Goal: Information Seeking & Learning: Learn about a topic

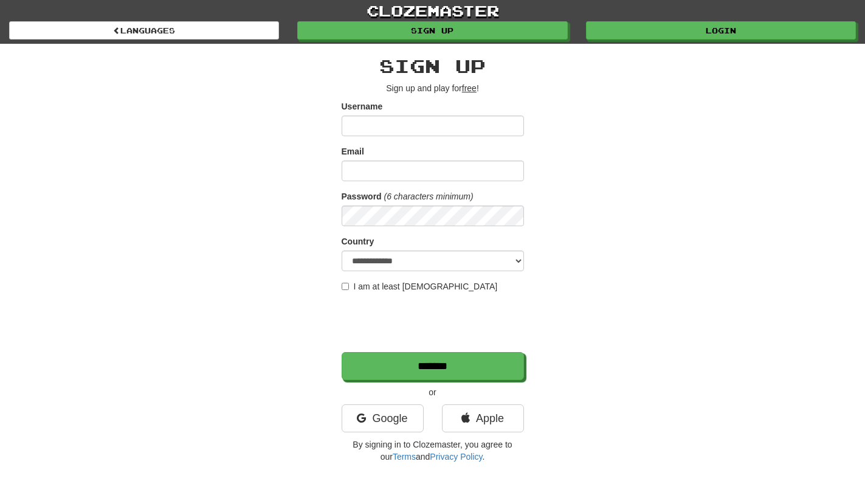
click at [667, 348] on div "**********" at bounding box center [432, 256] width 711 height 425
click at [445, 95] on div "**********" at bounding box center [433, 259] width 182 height 407
click at [437, 127] on input "Username" at bounding box center [433, 126] width 182 height 21
click at [741, 37] on link "Login" at bounding box center [721, 30] width 270 height 18
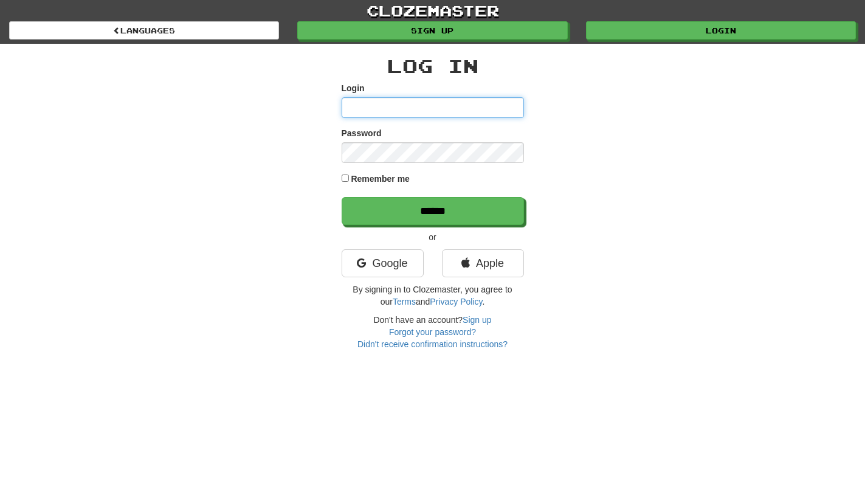
type input "**********"
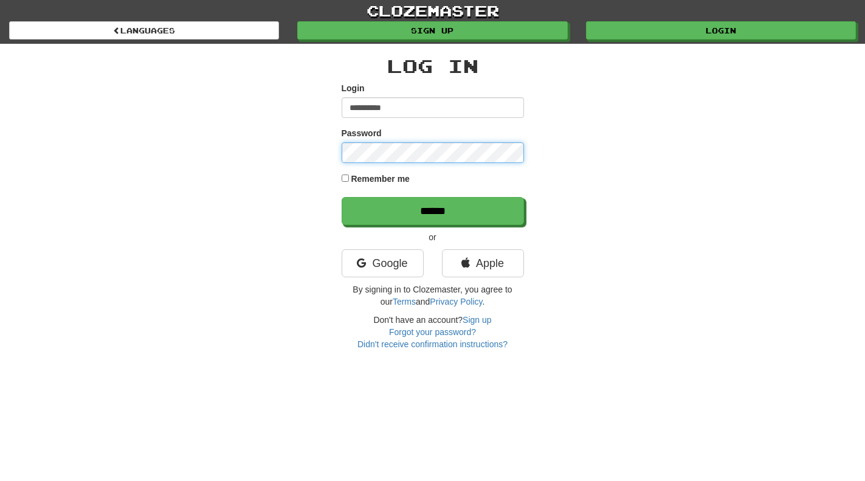
click at [432, 210] on input "******" at bounding box center [433, 211] width 182 height 28
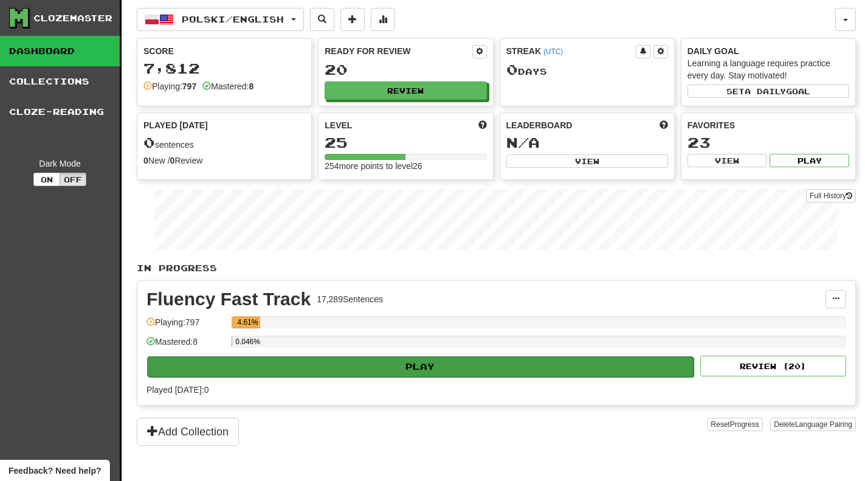
click at [394, 375] on button "Play" at bounding box center [420, 366] width 547 height 21
select select "**"
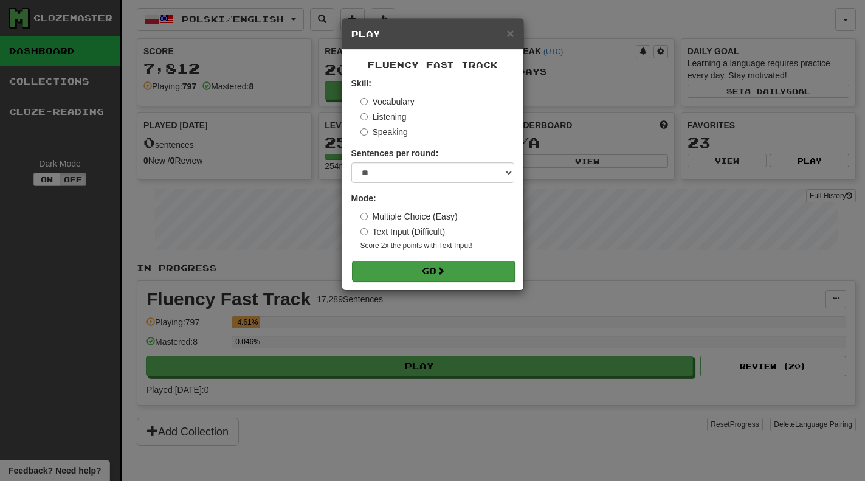
click at [449, 273] on button "Go" at bounding box center [433, 271] width 163 height 21
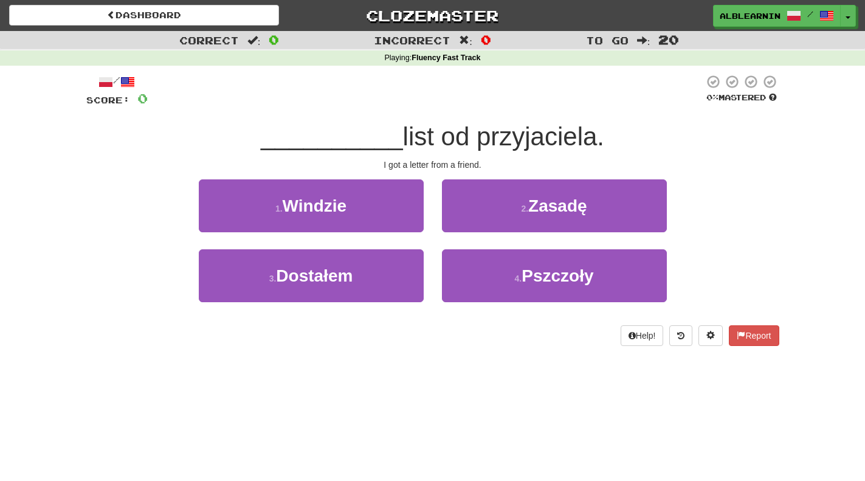
click at [257, 362] on div "Dashboard Clozemaster alblearnin / Toggle Dropdown Dashboard Leaderboard Activi…" at bounding box center [432, 240] width 865 height 481
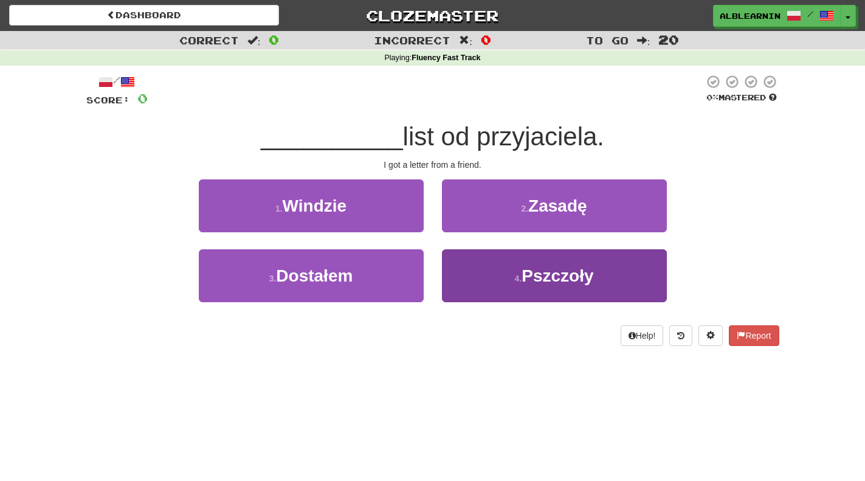
click at [563, 278] on span "Pszczoły" at bounding box center [558, 275] width 72 height 19
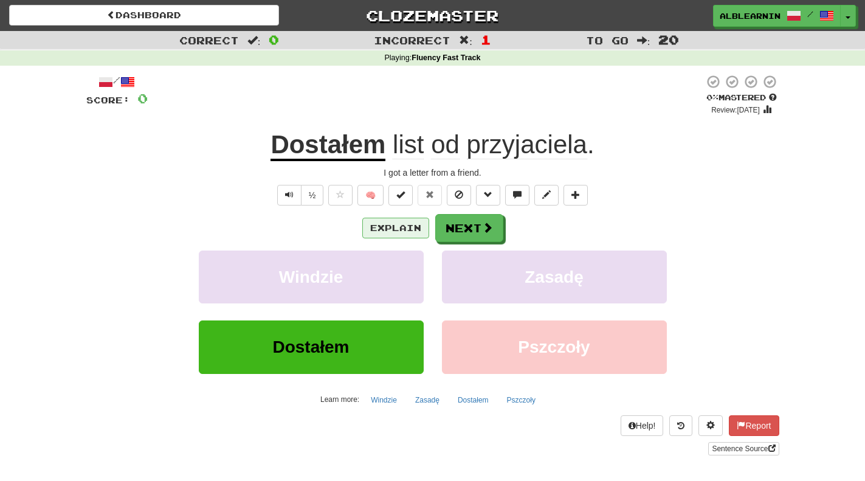
click at [390, 224] on button "Explain" at bounding box center [395, 228] width 67 height 21
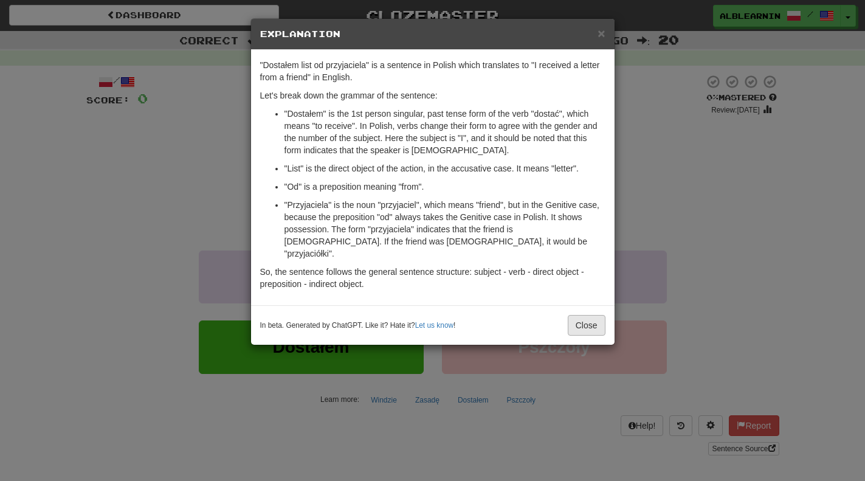
click at [582, 315] on button "Close" at bounding box center [587, 325] width 38 height 21
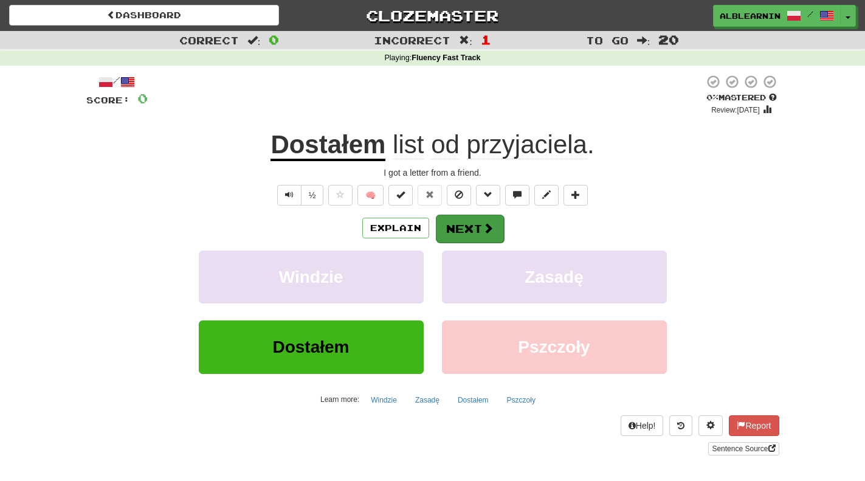
click at [474, 227] on button "Next" at bounding box center [470, 229] width 68 height 28
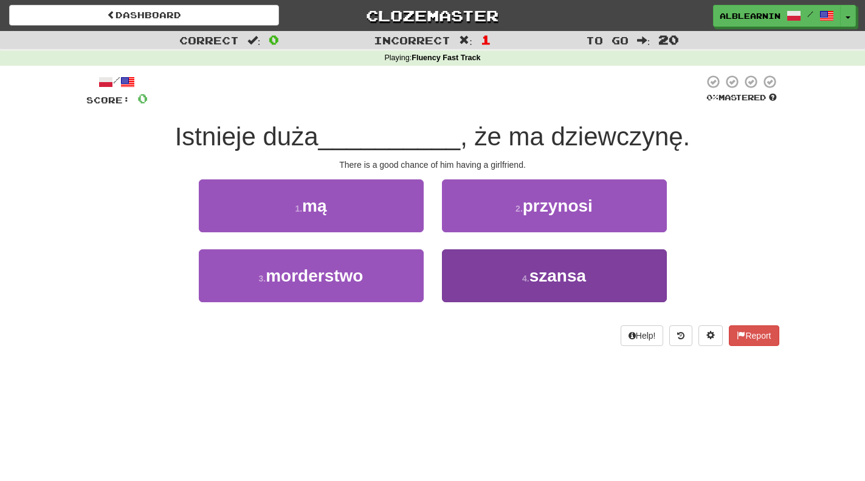
click at [542, 283] on span "szansa" at bounding box center [558, 275] width 57 height 19
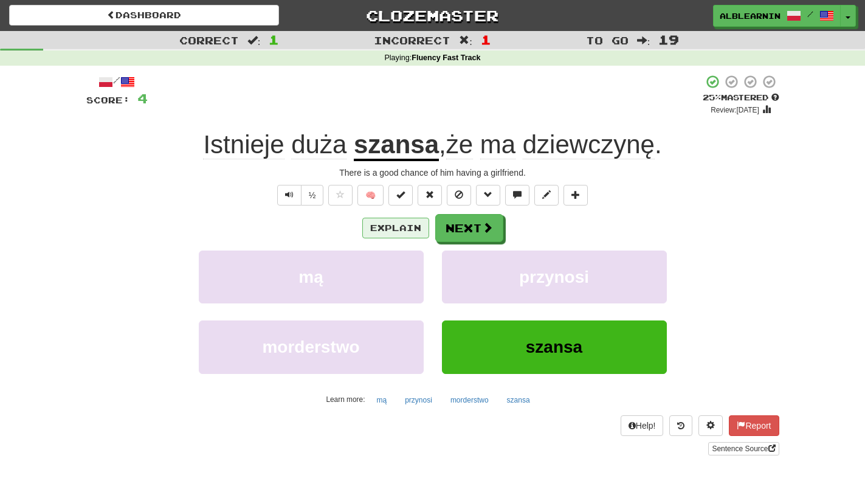
click at [389, 226] on button "Explain" at bounding box center [395, 228] width 67 height 21
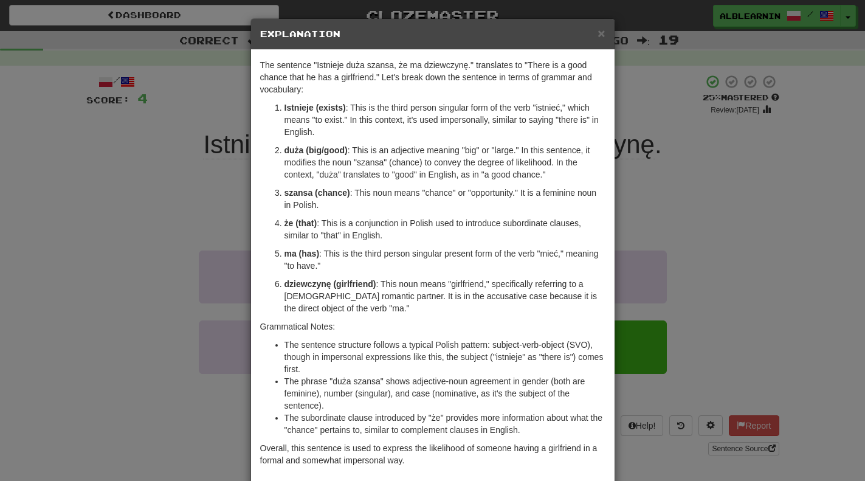
click at [736, 212] on div "× Explanation The sentence "Istnieje duża szansa, że ma dziewczynę." translates…" at bounding box center [432, 240] width 865 height 481
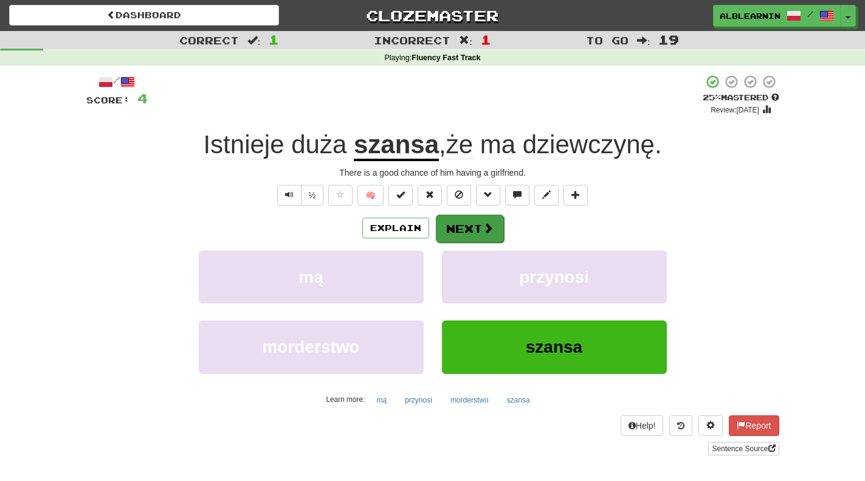
click at [465, 228] on button "Next" at bounding box center [470, 229] width 68 height 28
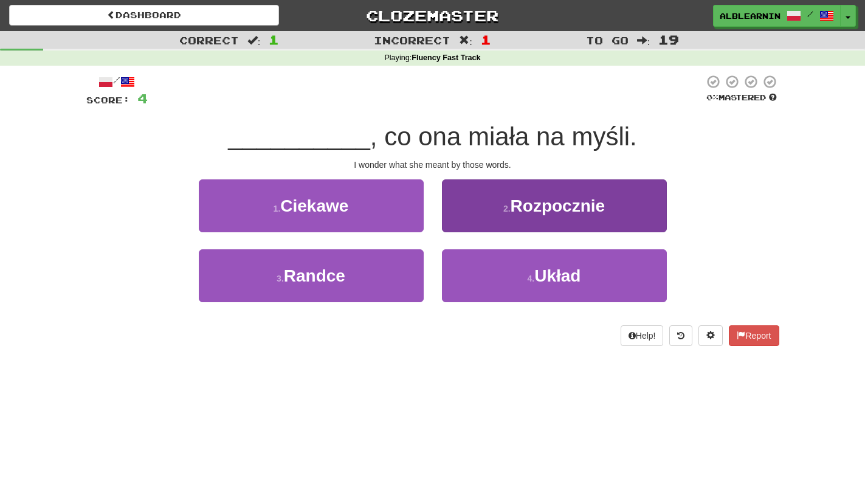
click at [544, 197] on span "Rozpocznie" at bounding box center [558, 205] width 95 height 19
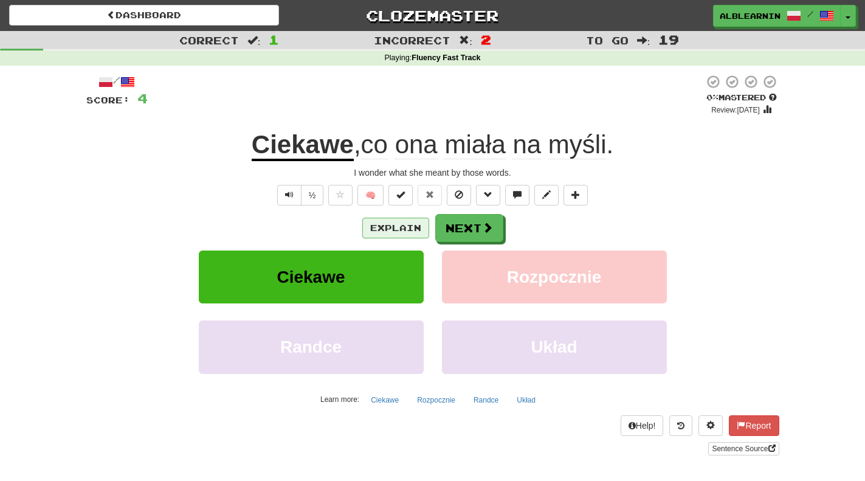
click at [398, 224] on button "Explain" at bounding box center [395, 228] width 67 height 21
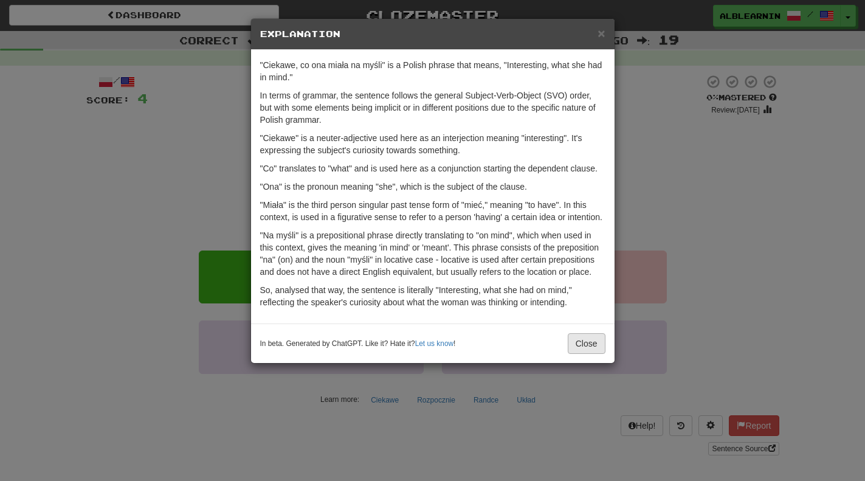
click at [585, 354] on button "Close" at bounding box center [587, 343] width 38 height 21
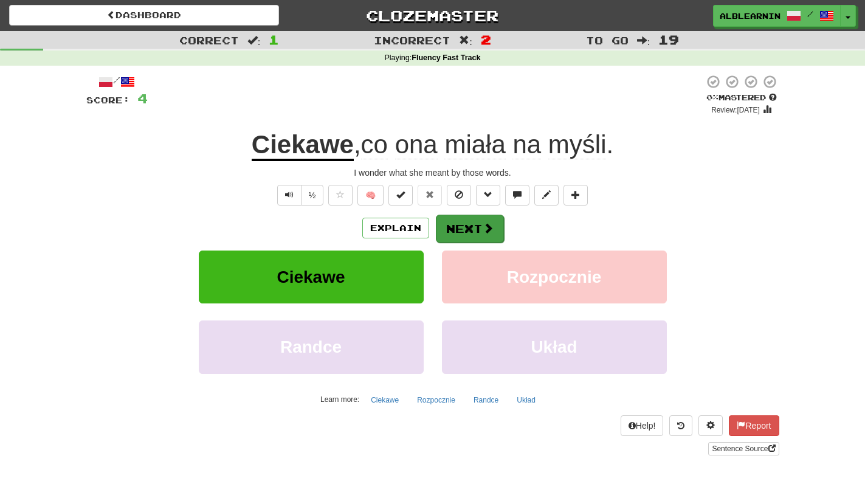
click at [460, 229] on button "Next" at bounding box center [470, 229] width 68 height 28
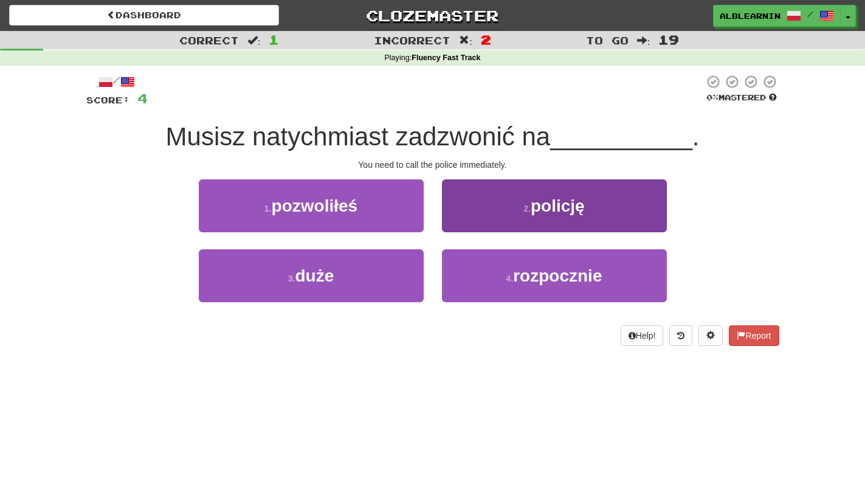
click at [563, 202] on span "policję" at bounding box center [558, 205] width 54 height 19
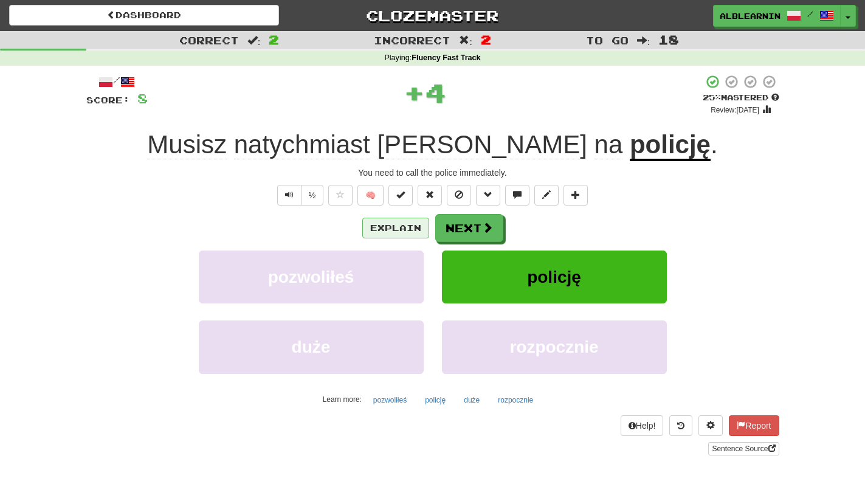
click at [394, 225] on button "Explain" at bounding box center [395, 228] width 67 height 21
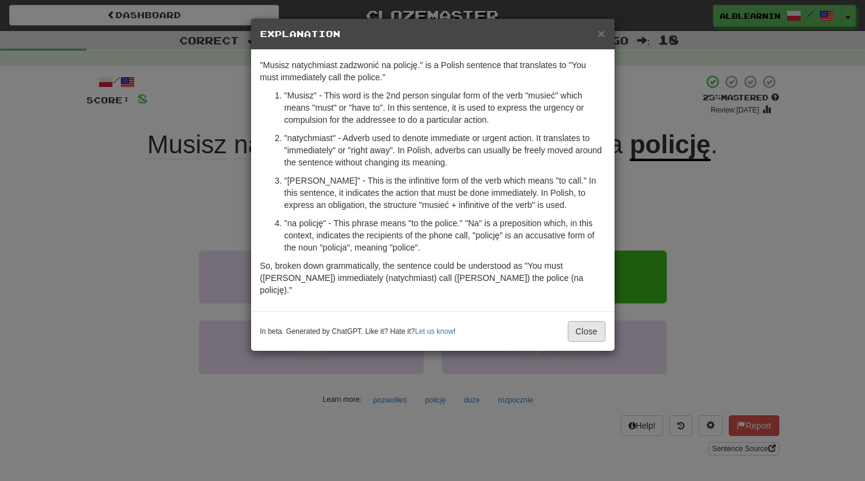
click at [587, 321] on button "Close" at bounding box center [587, 331] width 38 height 21
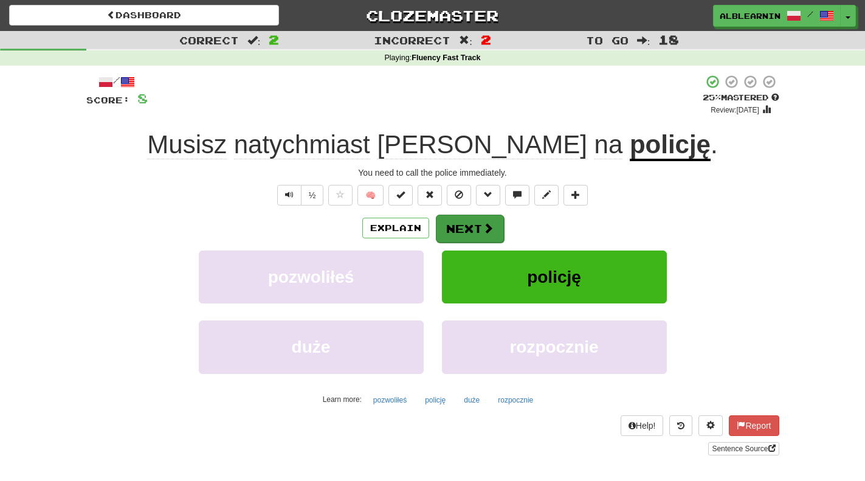
click at [466, 221] on button "Next" at bounding box center [470, 229] width 68 height 28
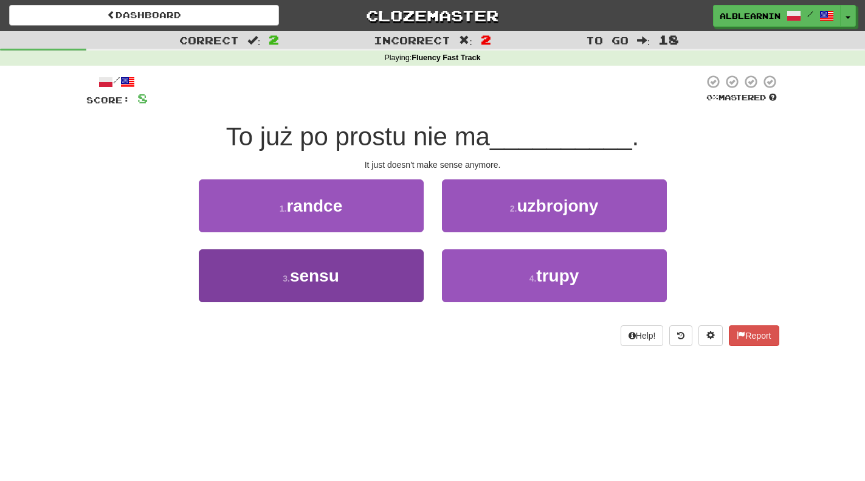
click at [355, 264] on button "3 . sensu" at bounding box center [311, 275] width 225 height 53
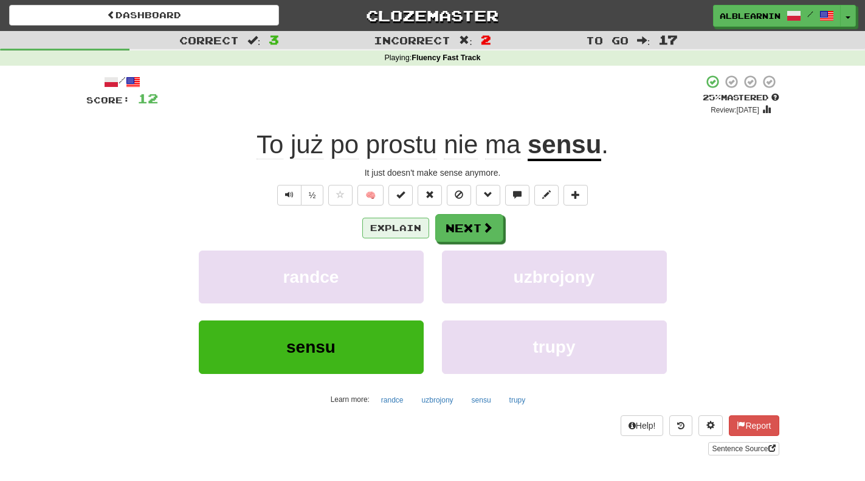
click at [395, 224] on button "Explain" at bounding box center [395, 228] width 67 height 21
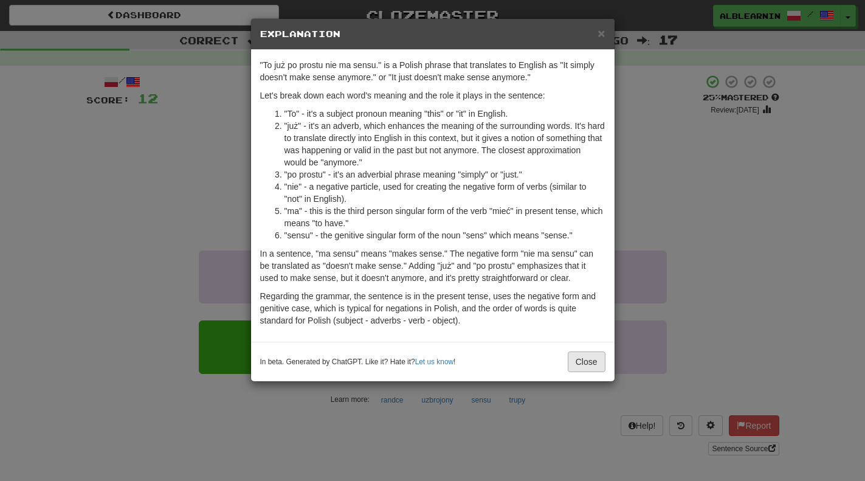
click at [583, 367] on button "Close" at bounding box center [587, 361] width 38 height 21
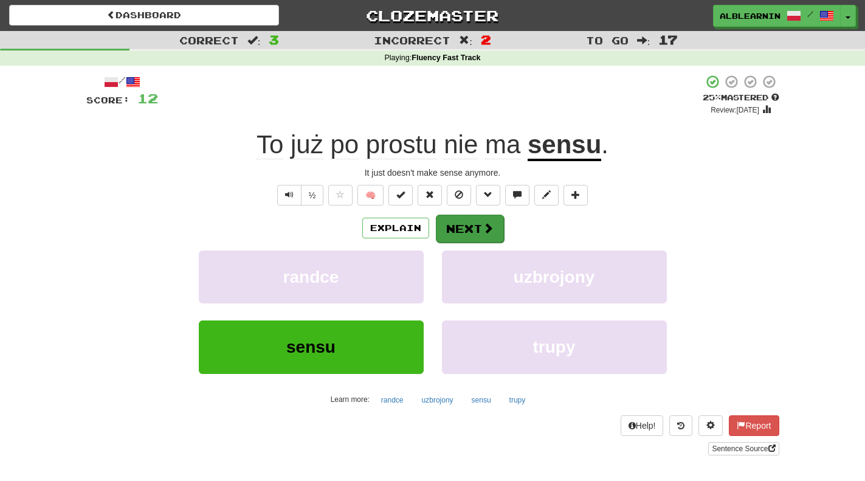
click at [491, 240] on button "Next" at bounding box center [470, 229] width 68 height 28
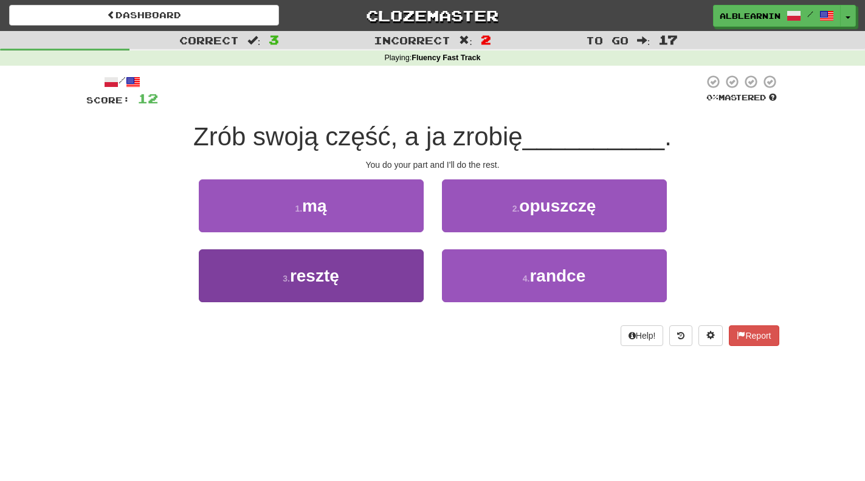
click at [311, 286] on button "3 . resztę" at bounding box center [311, 275] width 225 height 53
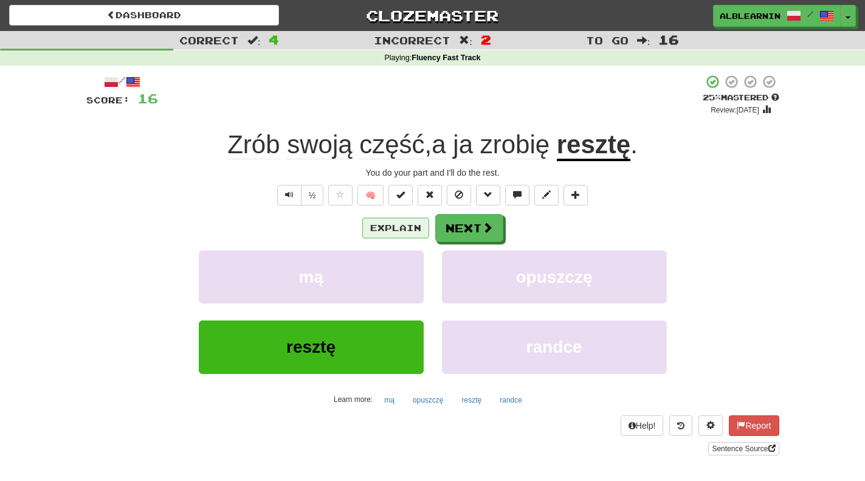
click at [397, 224] on button "Explain" at bounding box center [395, 228] width 67 height 21
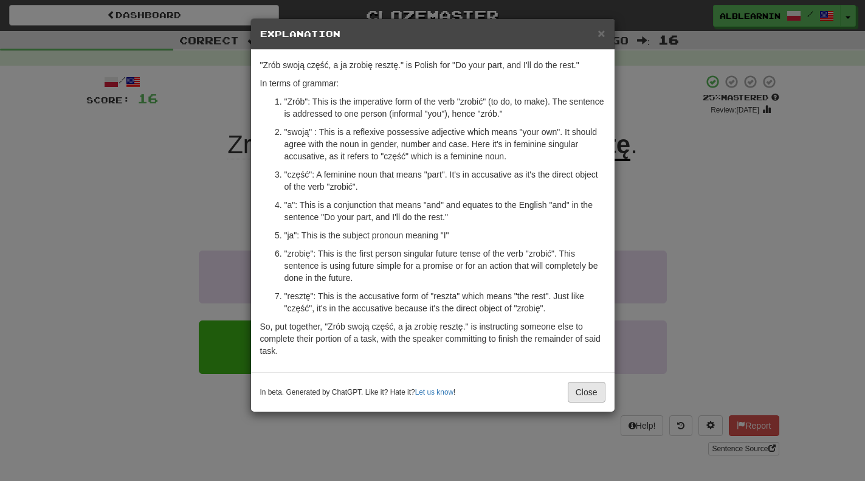
click at [585, 393] on button "Close" at bounding box center [587, 392] width 38 height 21
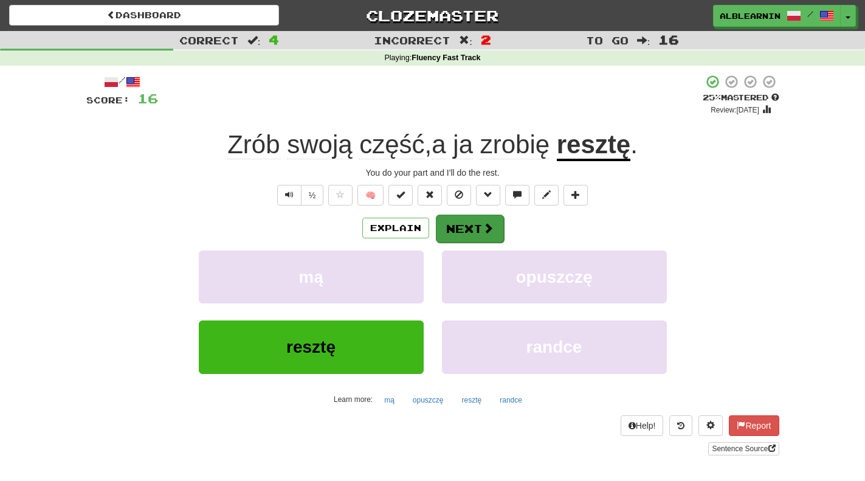
click at [467, 233] on button "Next" at bounding box center [470, 229] width 68 height 28
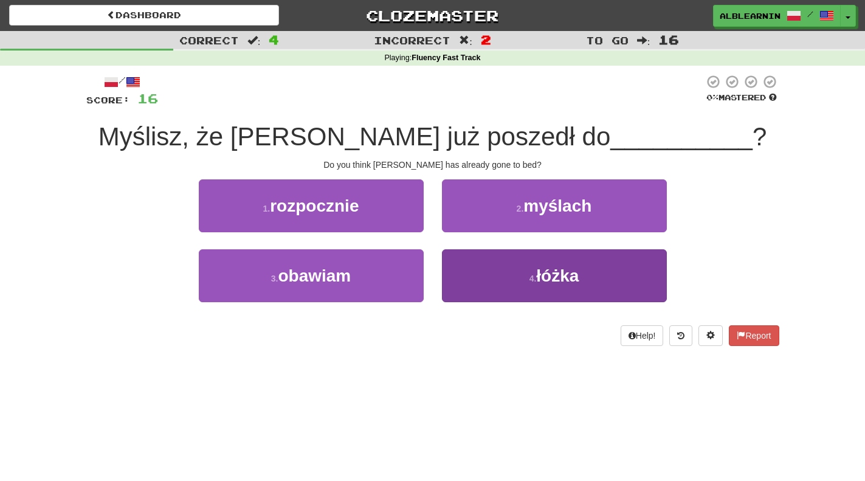
click at [527, 283] on button "4 . łóżka" at bounding box center [554, 275] width 225 height 53
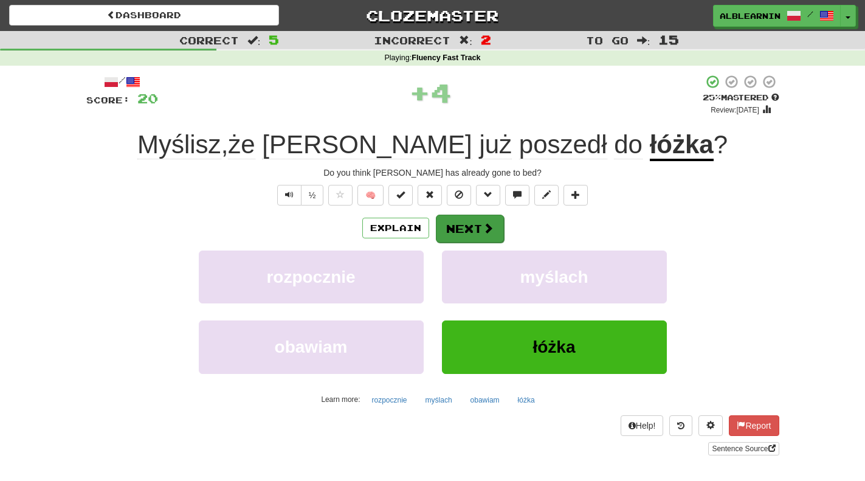
click at [486, 228] on span at bounding box center [488, 228] width 11 height 11
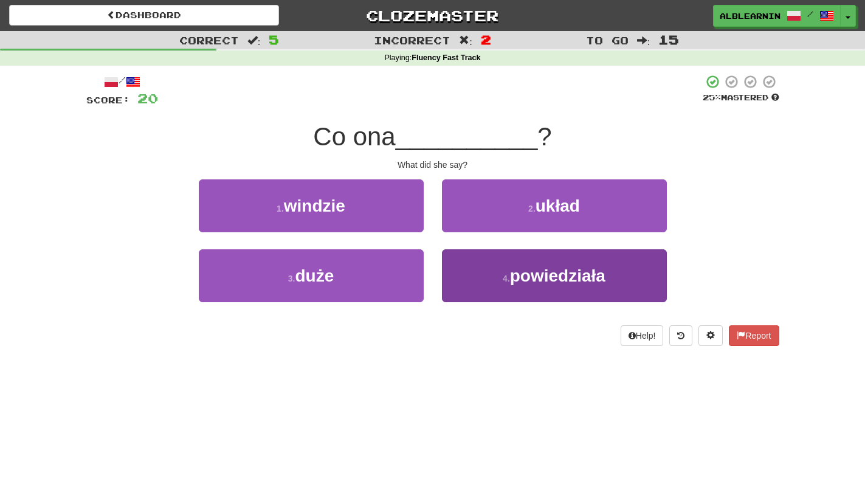
click at [519, 278] on span "powiedziała" at bounding box center [557, 275] width 95 height 19
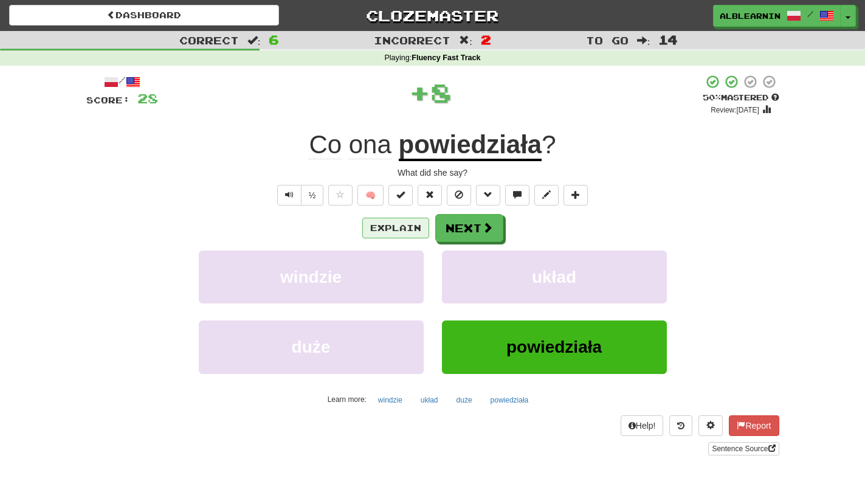
click at [399, 222] on button "Explain" at bounding box center [395, 228] width 67 height 21
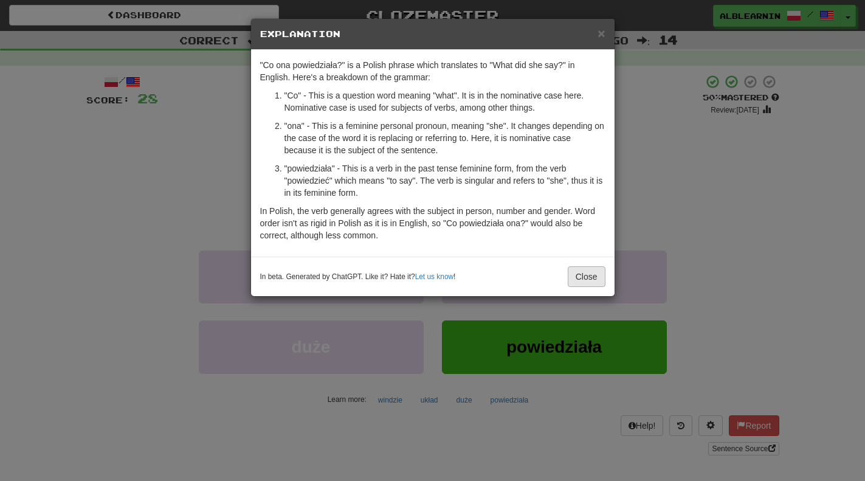
click at [588, 277] on button "Close" at bounding box center [587, 276] width 38 height 21
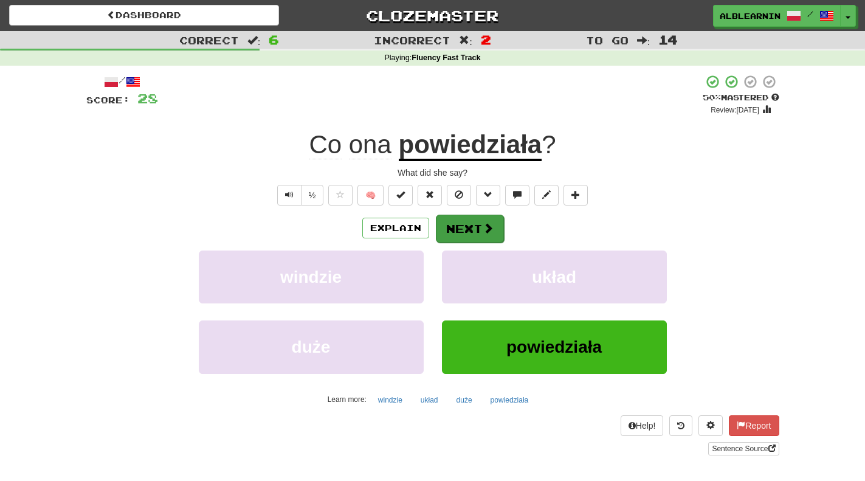
click at [480, 224] on button "Next" at bounding box center [470, 229] width 68 height 28
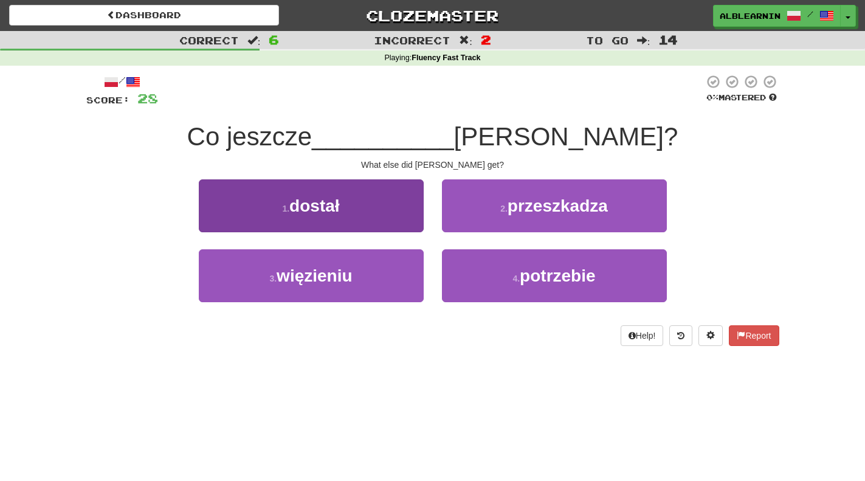
click at [347, 209] on button "1 . [PERSON_NAME]" at bounding box center [311, 205] width 225 height 53
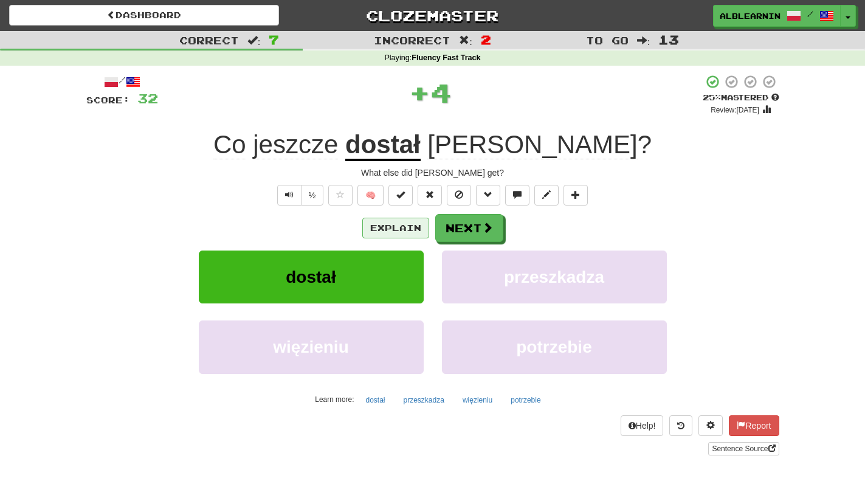
click at [404, 226] on button "Explain" at bounding box center [395, 228] width 67 height 21
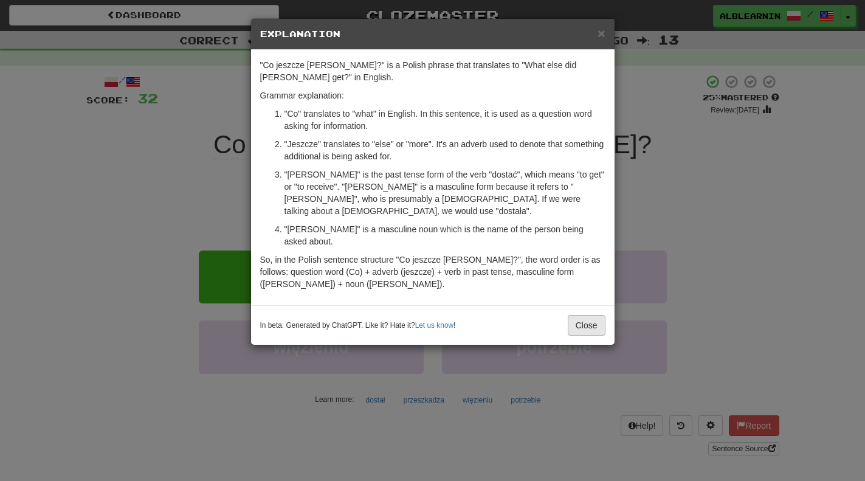
click at [599, 315] on button "Close" at bounding box center [587, 325] width 38 height 21
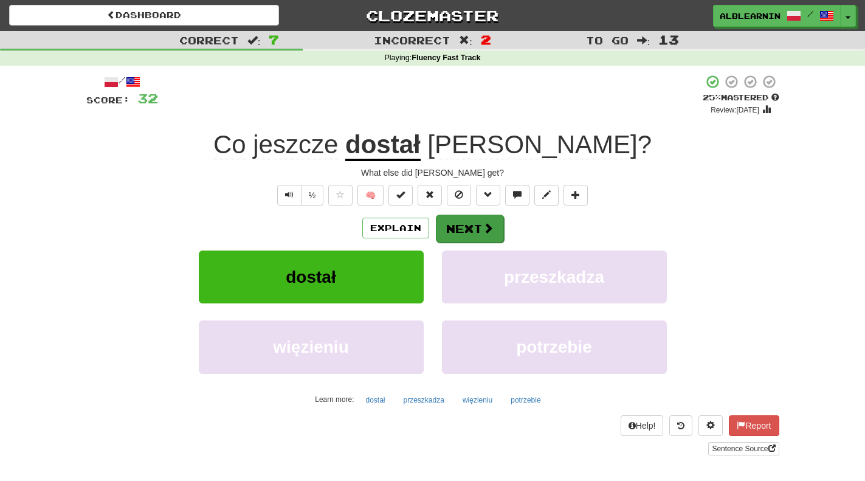
click at [466, 224] on button "Next" at bounding box center [470, 229] width 68 height 28
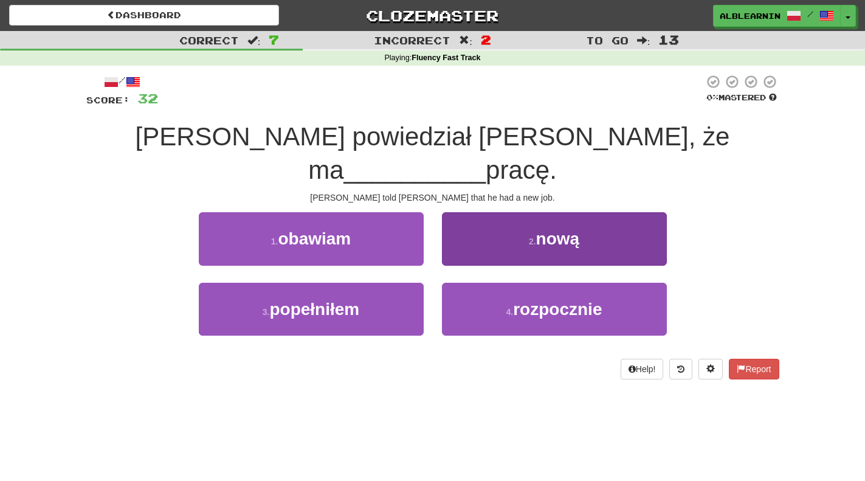
click at [550, 217] on button "2 . nową" at bounding box center [554, 238] width 225 height 53
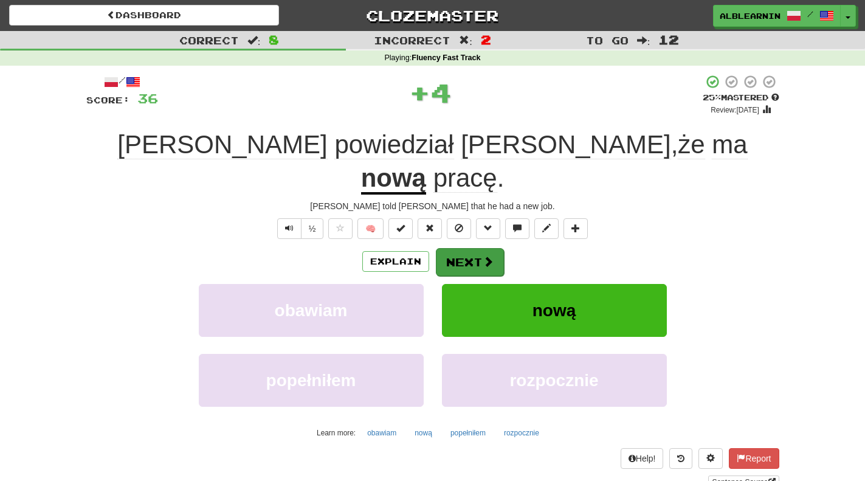
click at [479, 248] on button "Next" at bounding box center [470, 262] width 68 height 28
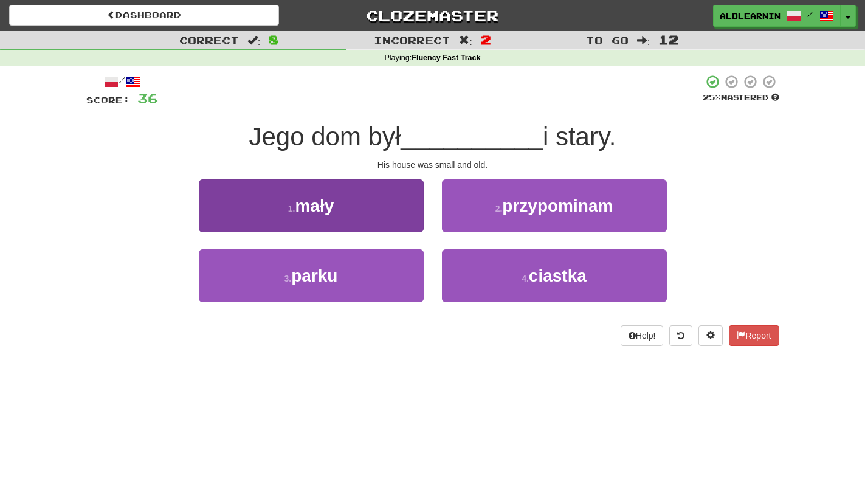
click at [353, 195] on button "1 . mały" at bounding box center [311, 205] width 225 height 53
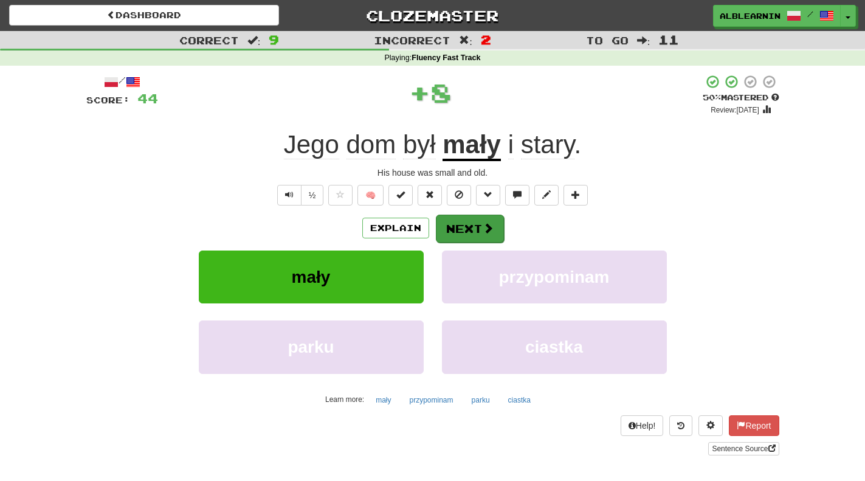
click at [485, 232] on span at bounding box center [488, 228] width 11 height 11
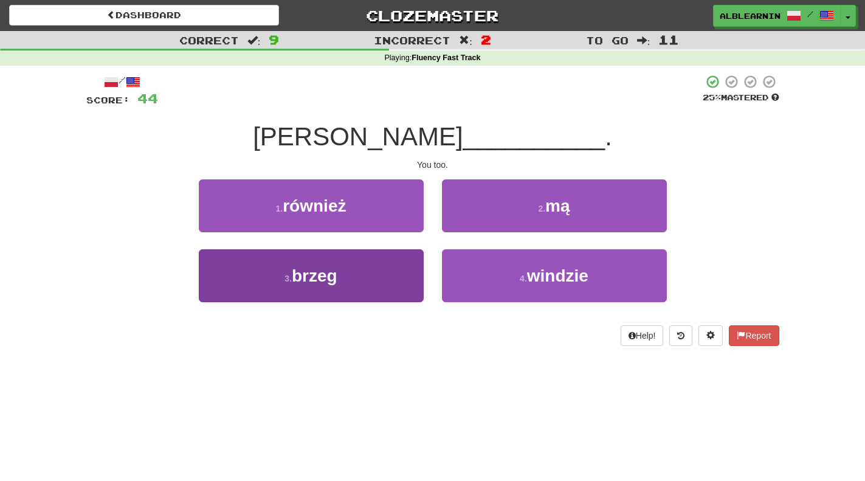
click at [344, 270] on button "3 . [GEOGRAPHIC_DATA]" at bounding box center [311, 275] width 225 height 53
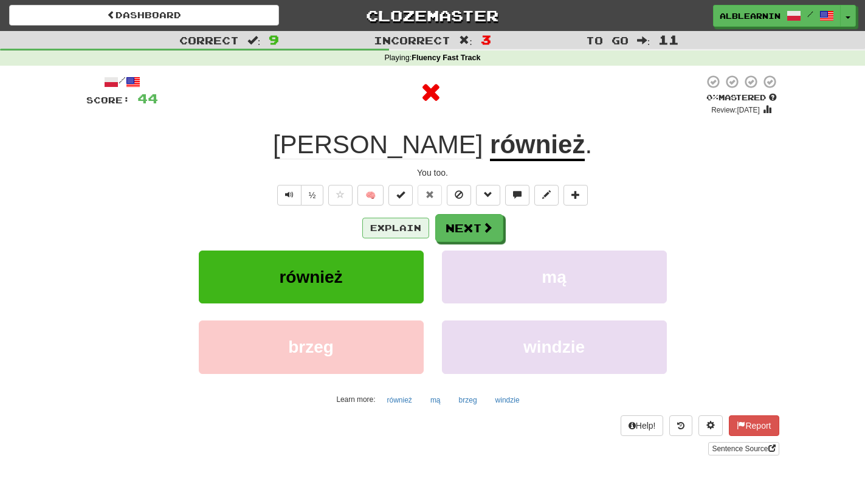
click at [406, 224] on button "Explain" at bounding box center [395, 228] width 67 height 21
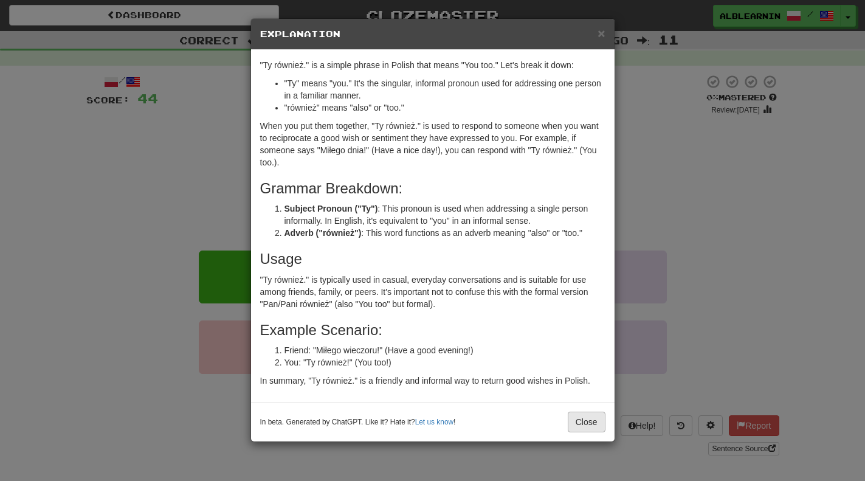
click at [582, 421] on button "Close" at bounding box center [587, 422] width 38 height 21
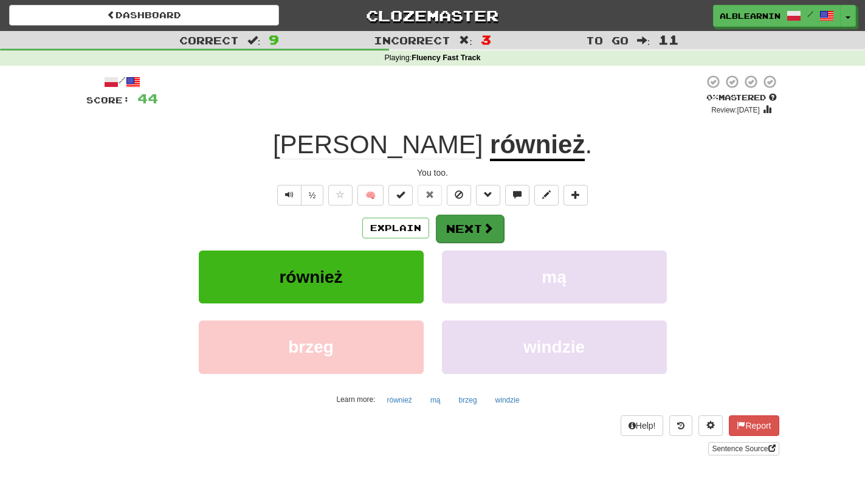
click at [483, 234] on button "Next" at bounding box center [470, 229] width 68 height 28
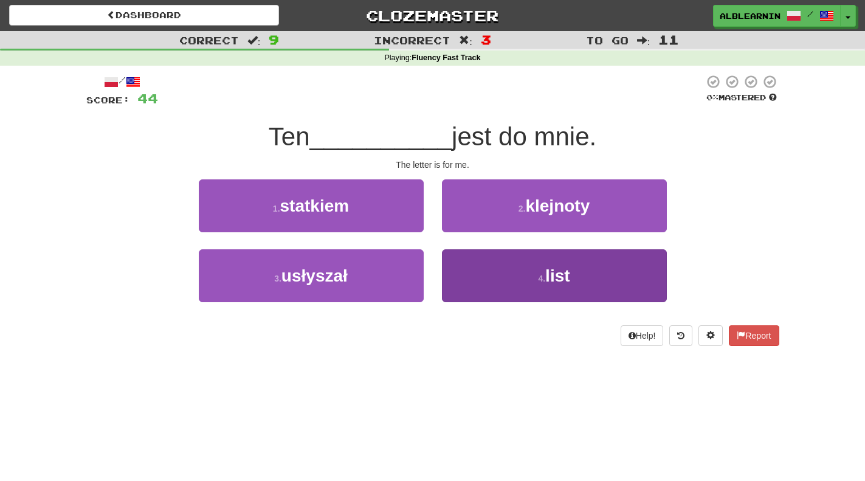
click at [534, 291] on button "4 . list" at bounding box center [554, 275] width 225 height 53
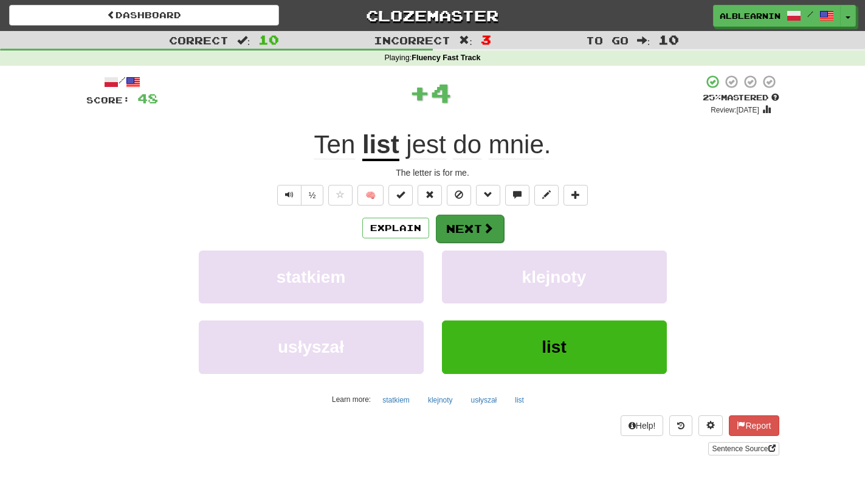
click at [479, 235] on button "Next" at bounding box center [470, 229] width 68 height 28
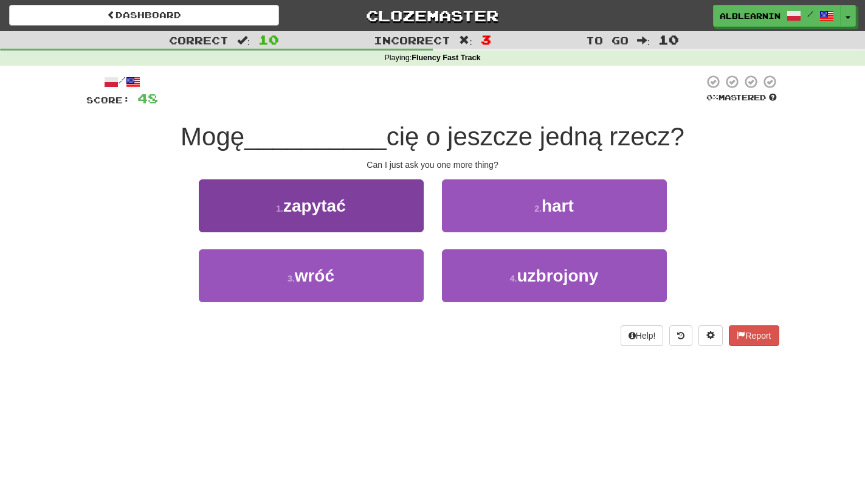
click at [350, 213] on button "1 . zapytać" at bounding box center [311, 205] width 225 height 53
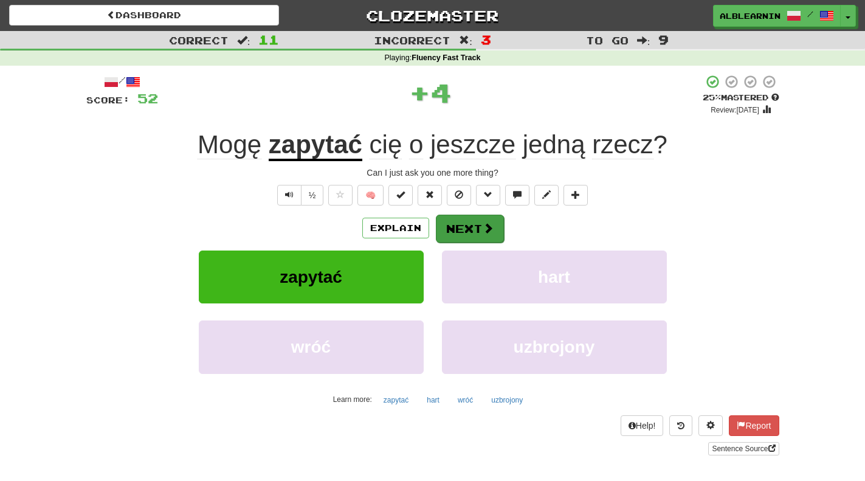
click at [495, 233] on button "Next" at bounding box center [470, 229] width 68 height 28
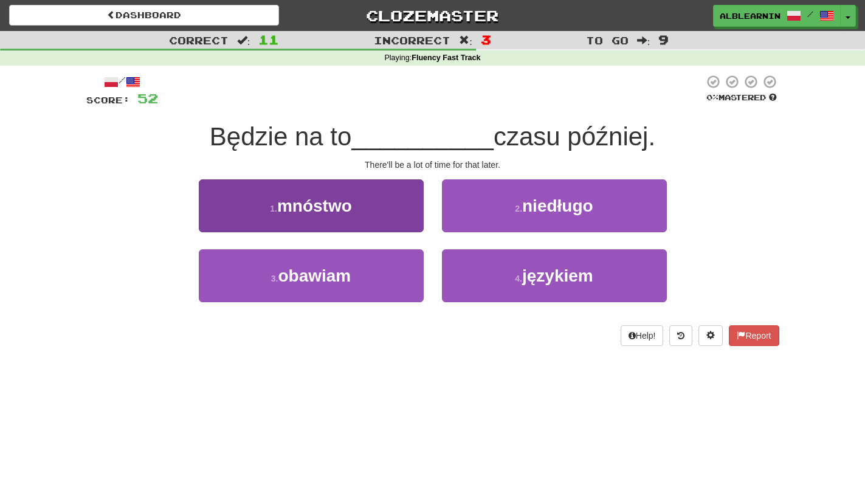
click at [377, 220] on button "1 . mnóstwo" at bounding box center [311, 205] width 225 height 53
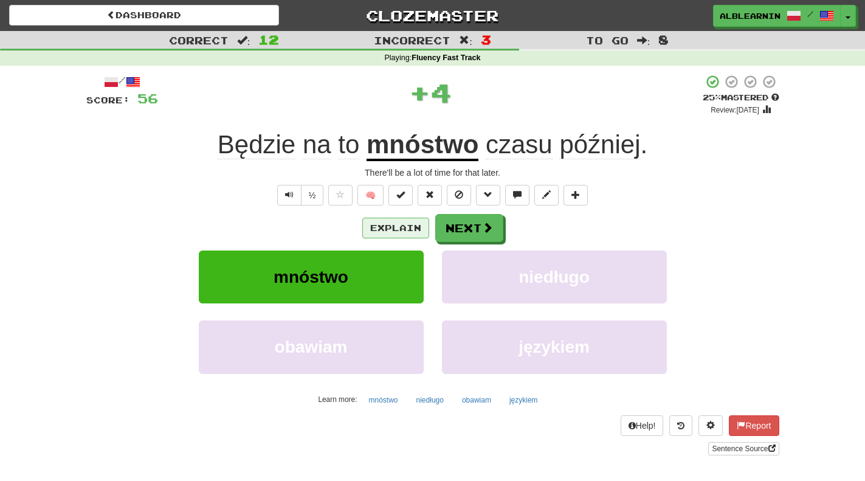
click at [380, 226] on button "Explain" at bounding box center [395, 228] width 67 height 21
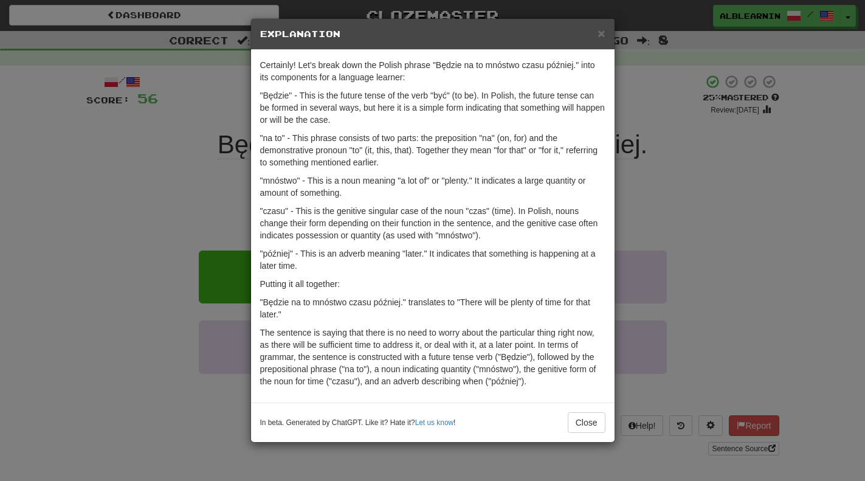
click at [651, 193] on div "× Explanation Certainly! Let's break down the Polish phrase "Będzie na to mnóst…" at bounding box center [432, 240] width 865 height 481
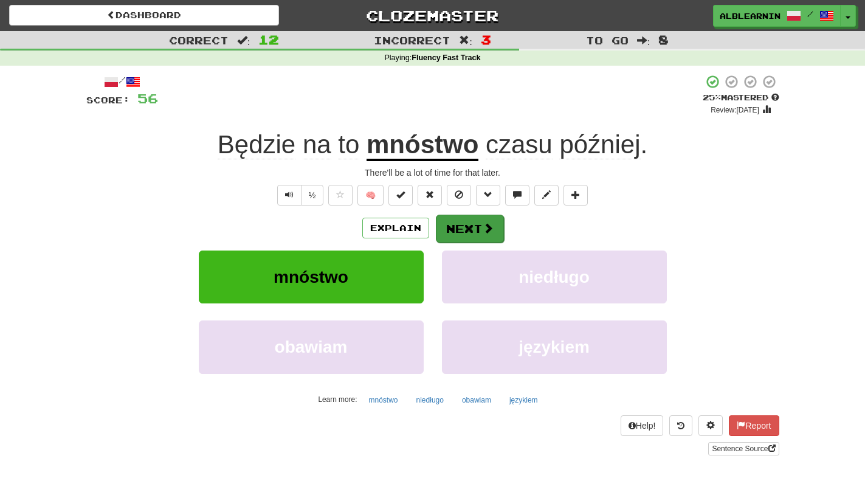
click at [485, 226] on span at bounding box center [488, 228] width 11 height 11
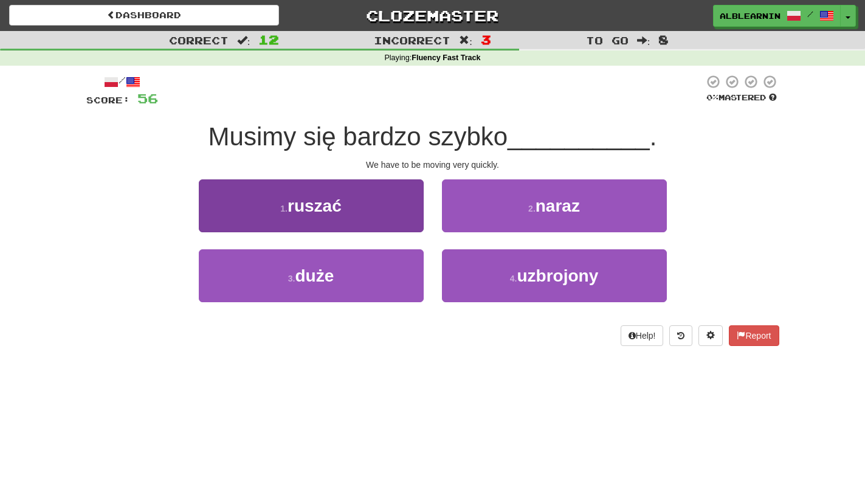
click at [325, 192] on button "1 . ruszać" at bounding box center [311, 205] width 225 height 53
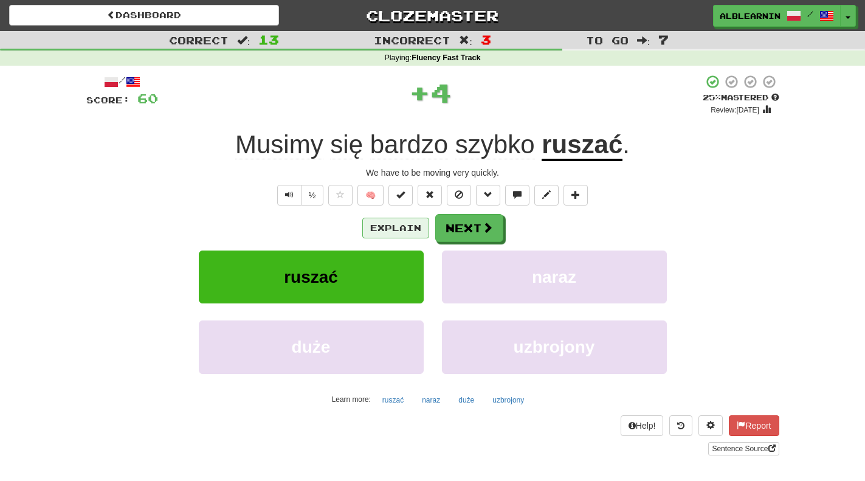
click at [397, 233] on button "Explain" at bounding box center [395, 228] width 67 height 21
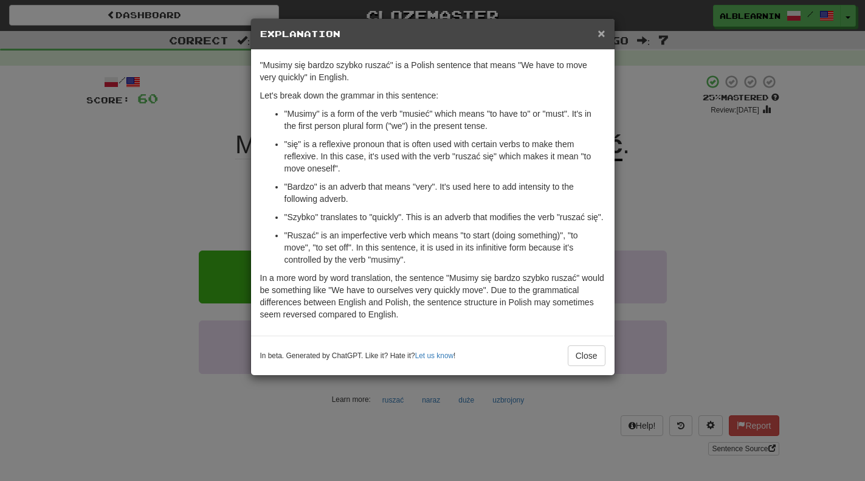
click at [603, 35] on span "×" at bounding box center [601, 33] width 7 height 14
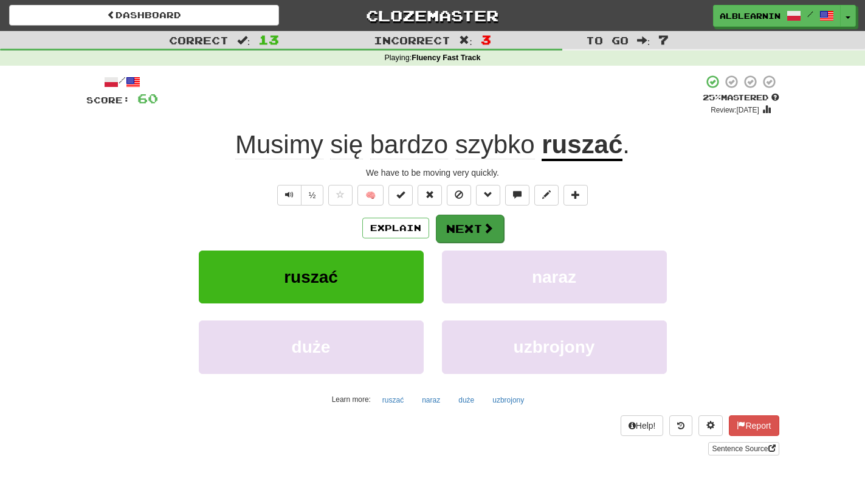
click at [483, 228] on span at bounding box center [488, 228] width 11 height 11
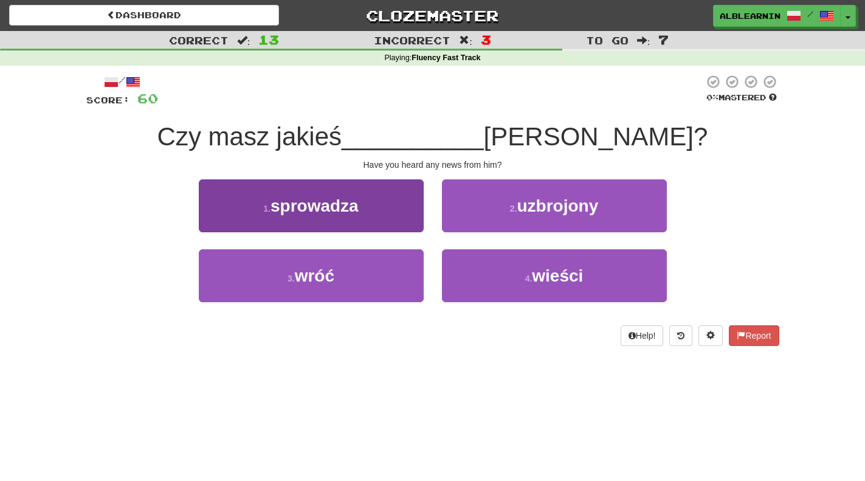
click at [292, 201] on span "sprowadza" at bounding box center [315, 205] width 88 height 19
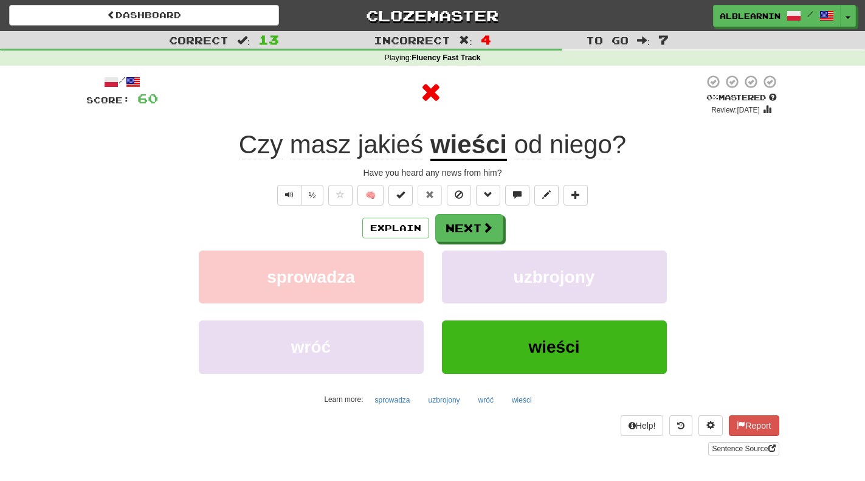
click at [405, 238] on div "Explain Next" at bounding box center [432, 228] width 693 height 28
click at [399, 224] on button "Explain" at bounding box center [395, 228] width 67 height 21
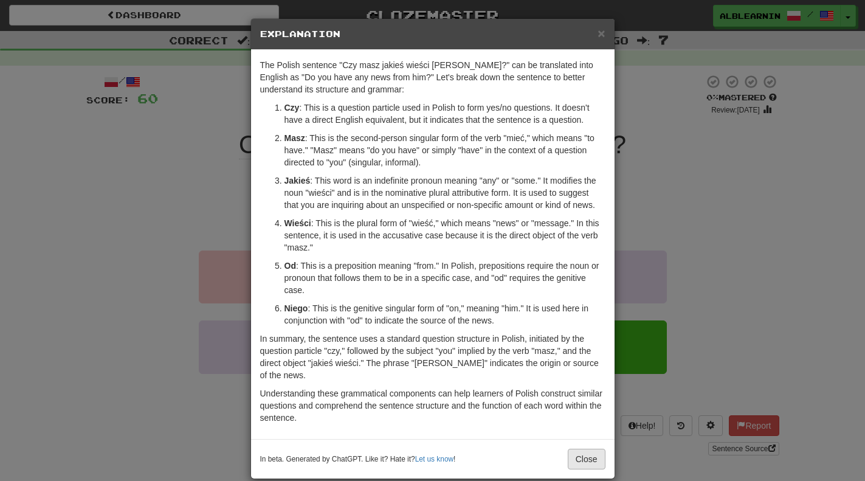
click at [593, 457] on button "Close" at bounding box center [587, 459] width 38 height 21
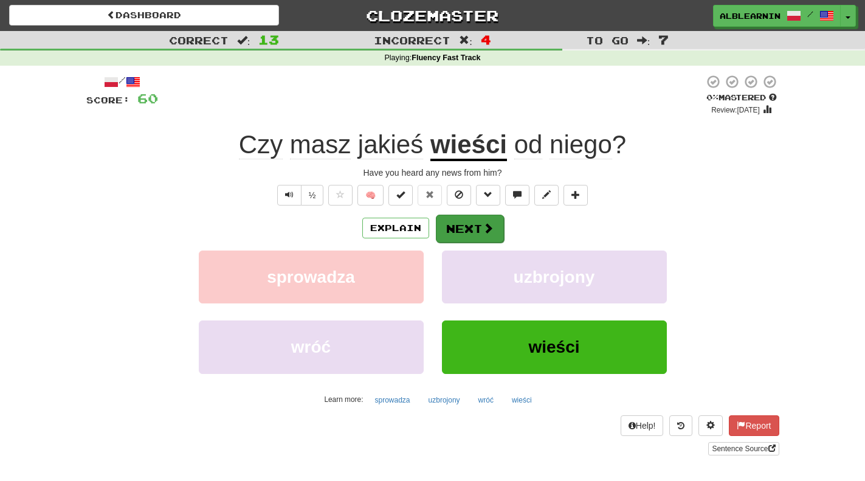
click at [488, 232] on span at bounding box center [488, 228] width 11 height 11
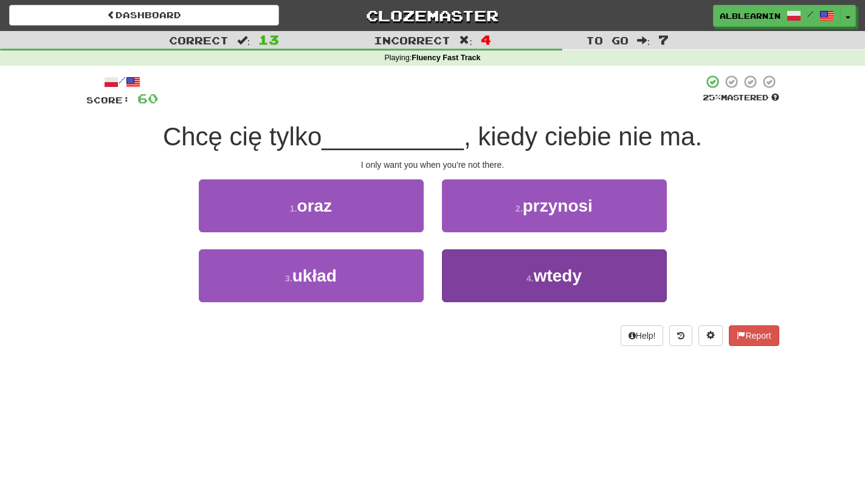
click at [520, 283] on button "4 . wtedy" at bounding box center [554, 275] width 225 height 53
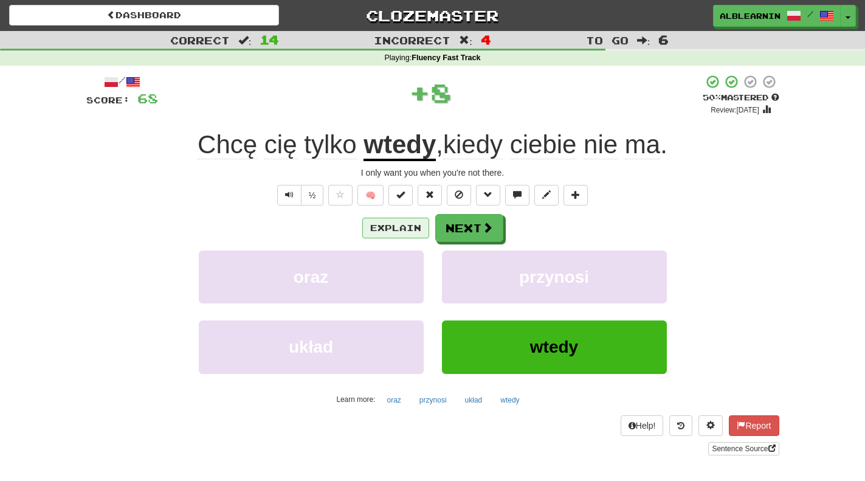
click at [413, 235] on button "Explain" at bounding box center [395, 228] width 67 height 21
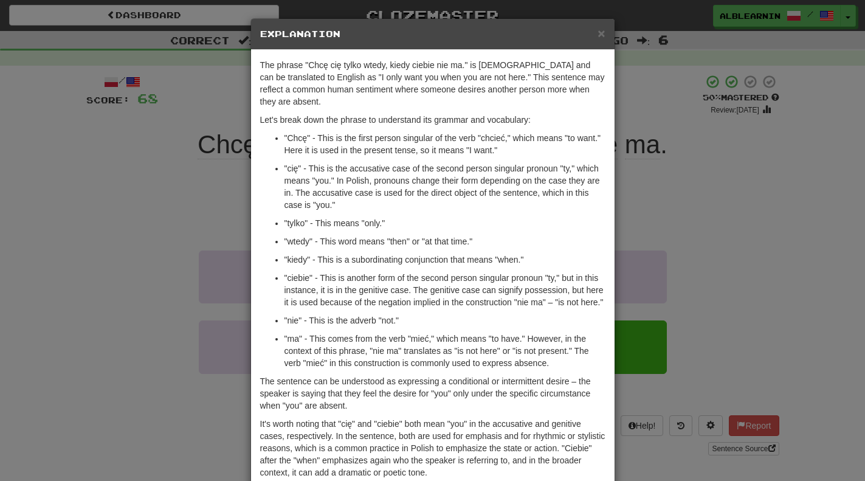
click at [705, 164] on div "× Explanation The phrase "Chcę cię tylko wtedy, kiedy ciebie nie ma." is [DEMOG…" at bounding box center [432, 240] width 865 height 481
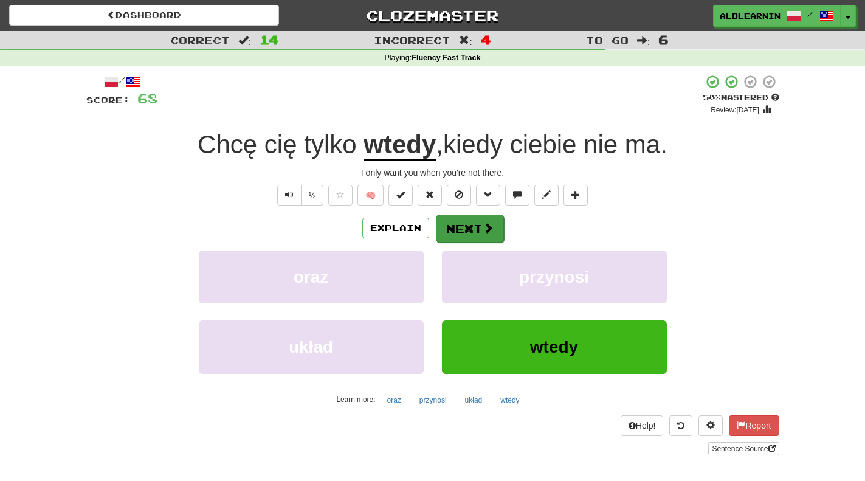
click at [478, 226] on button "Next" at bounding box center [470, 229] width 68 height 28
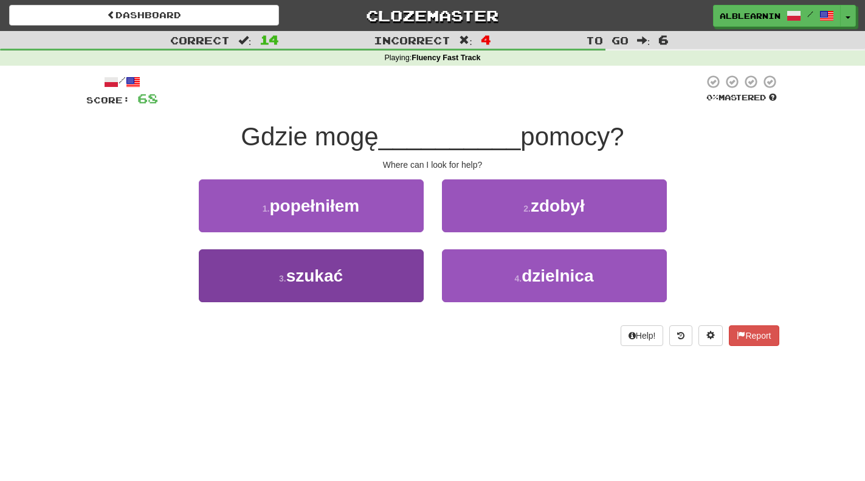
click at [338, 266] on span "szukać" at bounding box center [314, 275] width 57 height 19
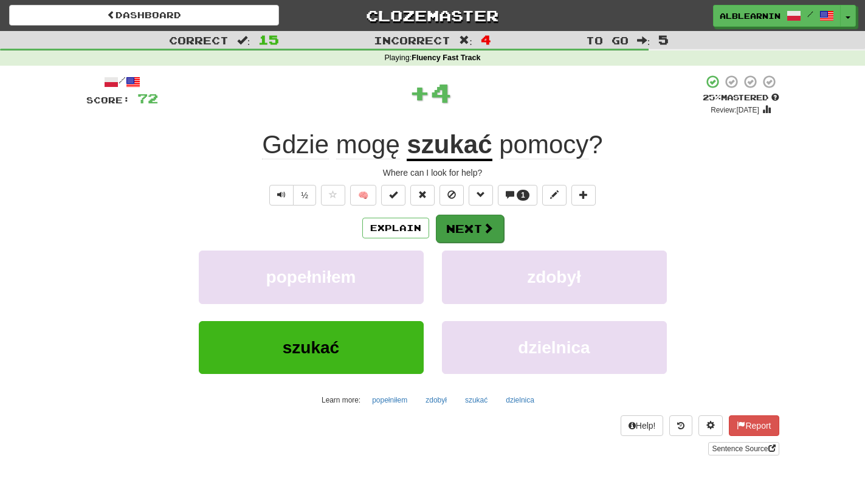
click at [461, 226] on button "Next" at bounding box center [470, 229] width 68 height 28
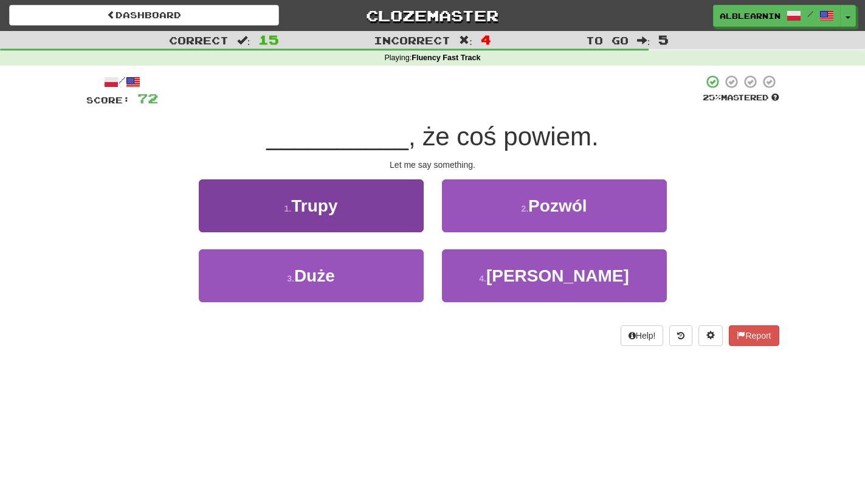
click at [350, 227] on button "1 . [GEOGRAPHIC_DATA]" at bounding box center [311, 205] width 225 height 53
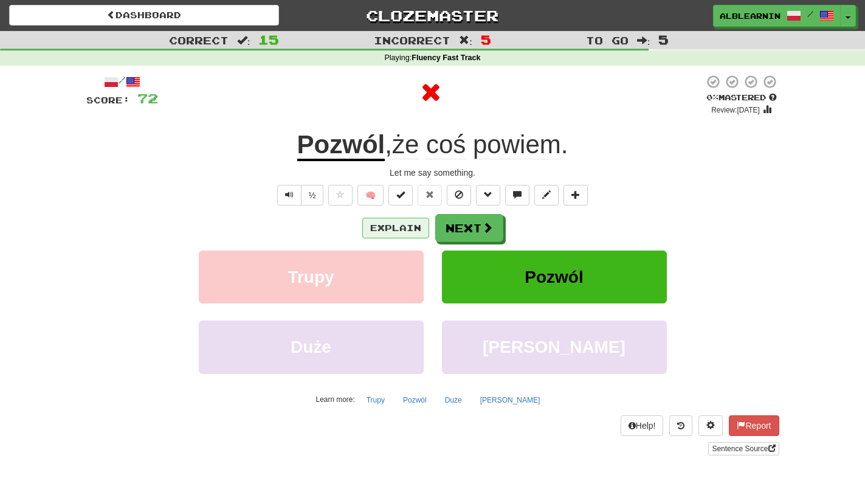
click at [401, 224] on button "Explain" at bounding box center [395, 228] width 67 height 21
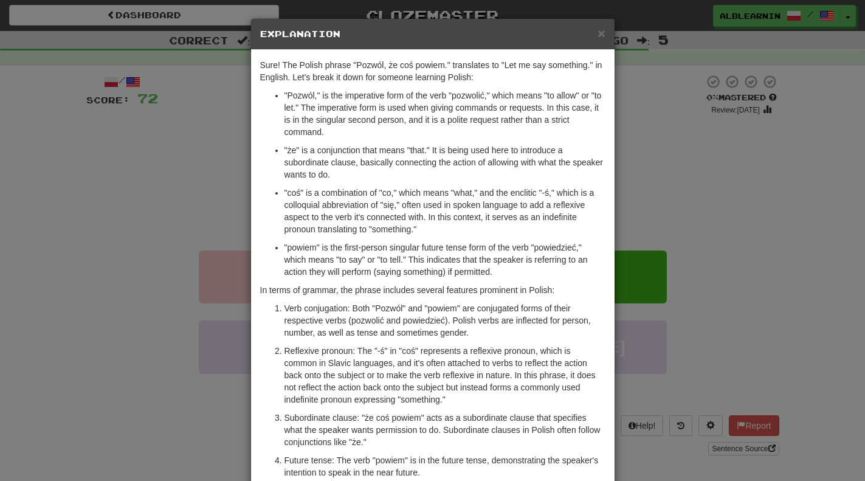
click at [656, 167] on div "× Explanation Sure! The Polish phrase "Pozwól, że coś powiem." translates to "L…" at bounding box center [432, 240] width 865 height 481
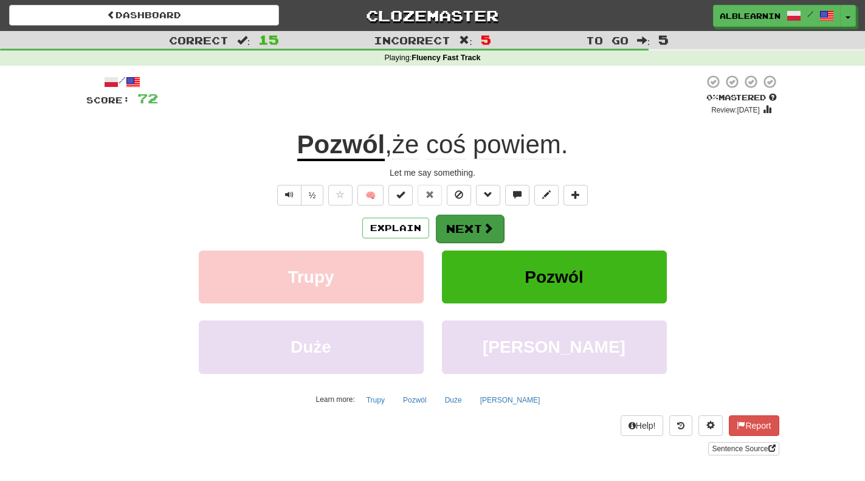
click at [479, 231] on button "Next" at bounding box center [470, 229] width 68 height 28
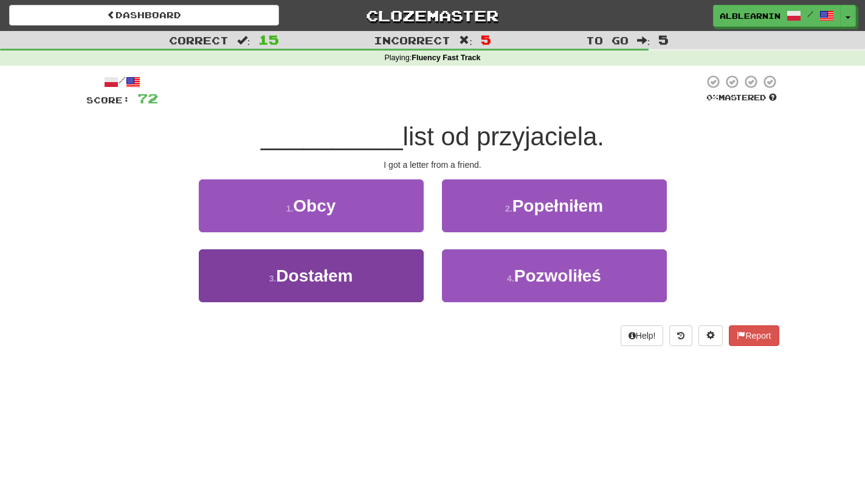
click at [313, 292] on button "3 . Dostałem" at bounding box center [311, 275] width 225 height 53
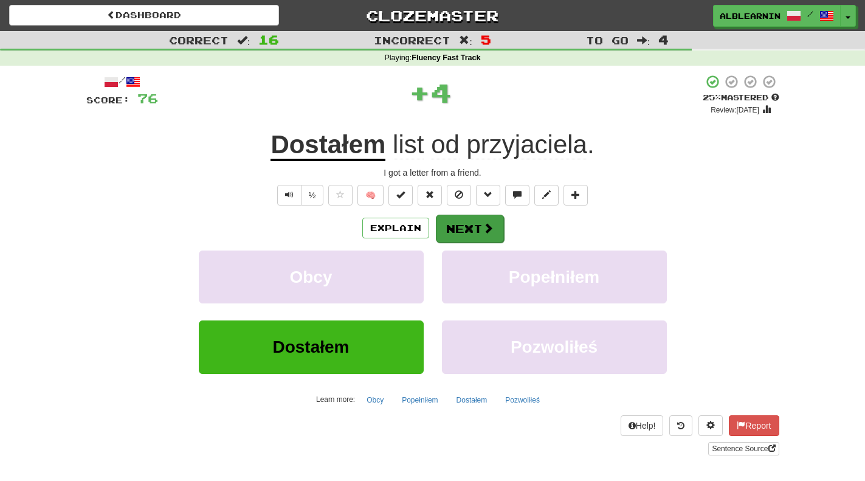
click at [460, 235] on button "Next" at bounding box center [470, 229] width 68 height 28
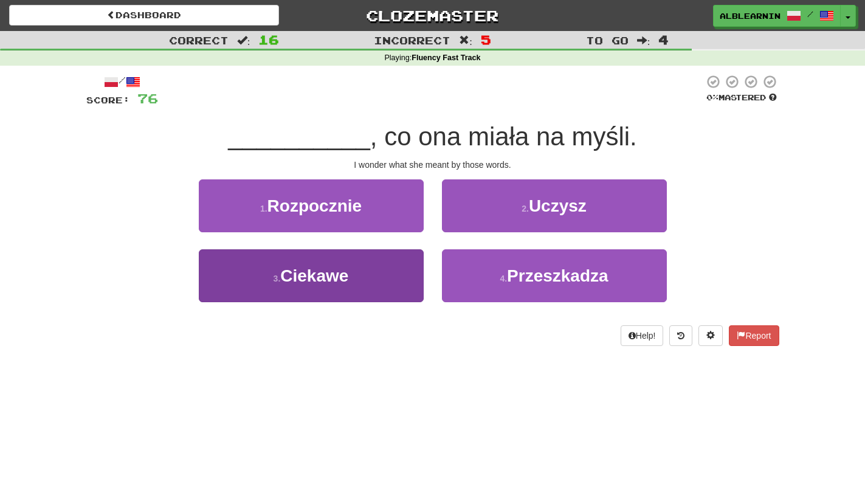
click at [361, 277] on button "3 . [GEOGRAPHIC_DATA]" at bounding box center [311, 275] width 225 height 53
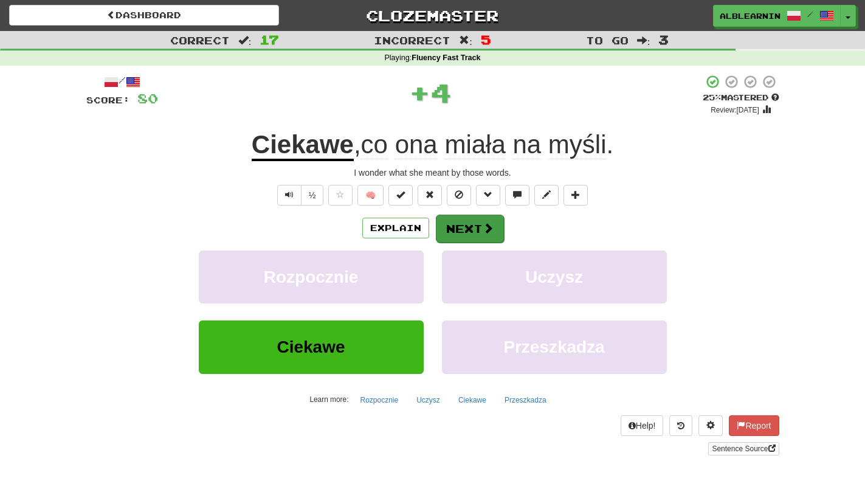
click at [465, 232] on button "Next" at bounding box center [470, 229] width 68 height 28
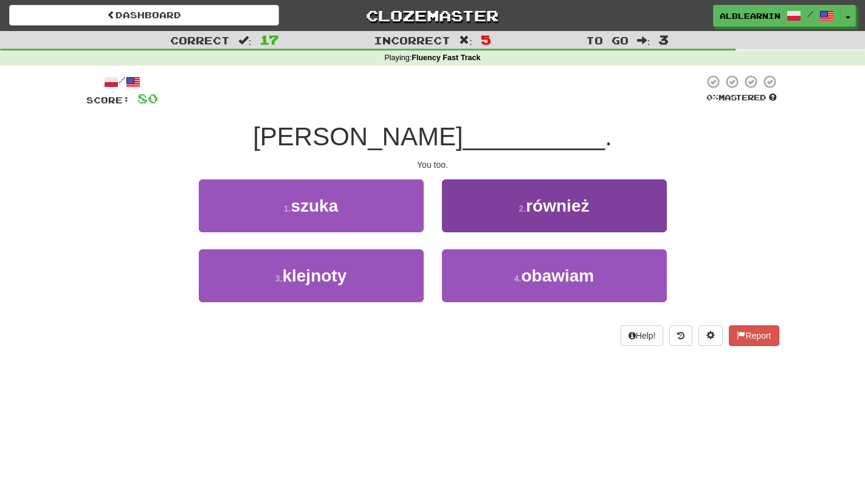
click at [524, 198] on button "2 . również" at bounding box center [554, 205] width 225 height 53
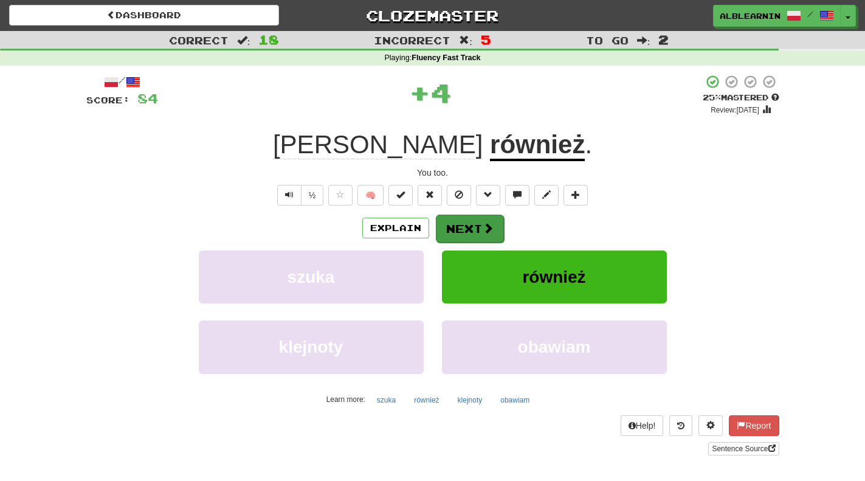
click at [459, 228] on button "Next" at bounding box center [470, 229] width 68 height 28
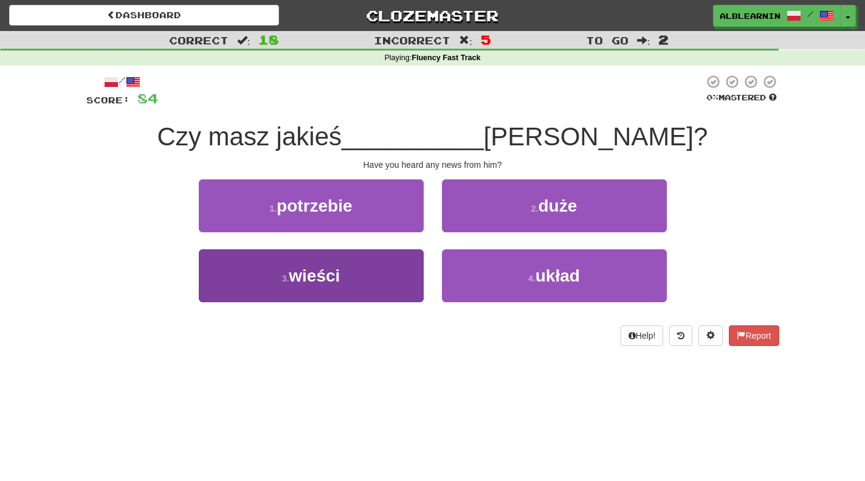
click at [364, 261] on button "3 . [GEOGRAPHIC_DATA]" at bounding box center [311, 275] width 225 height 53
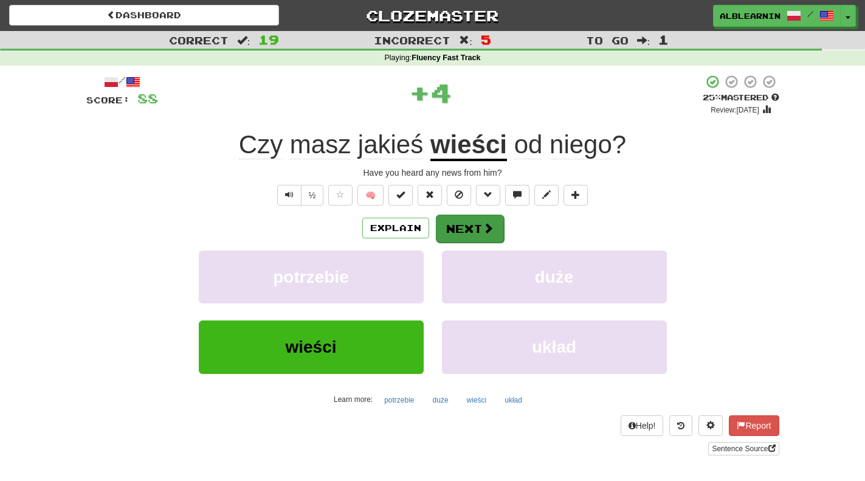
click at [455, 230] on button "Next" at bounding box center [470, 229] width 68 height 28
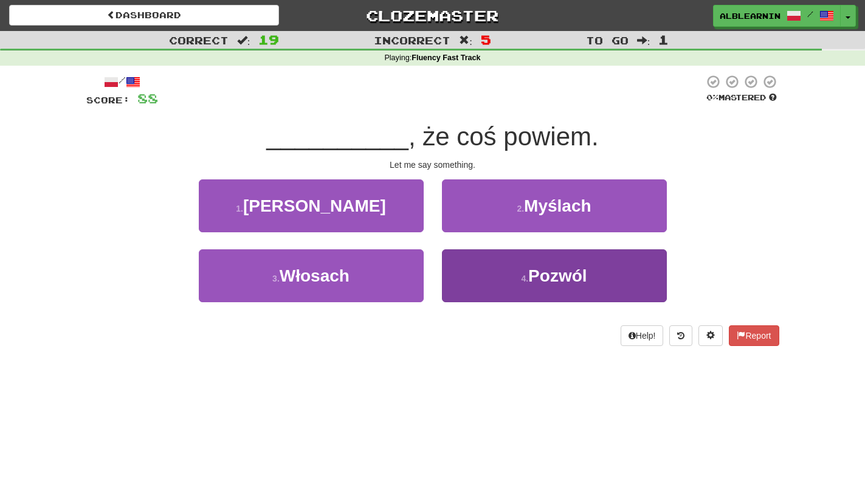
click at [496, 274] on button "4 . Pozwól" at bounding box center [554, 275] width 225 height 53
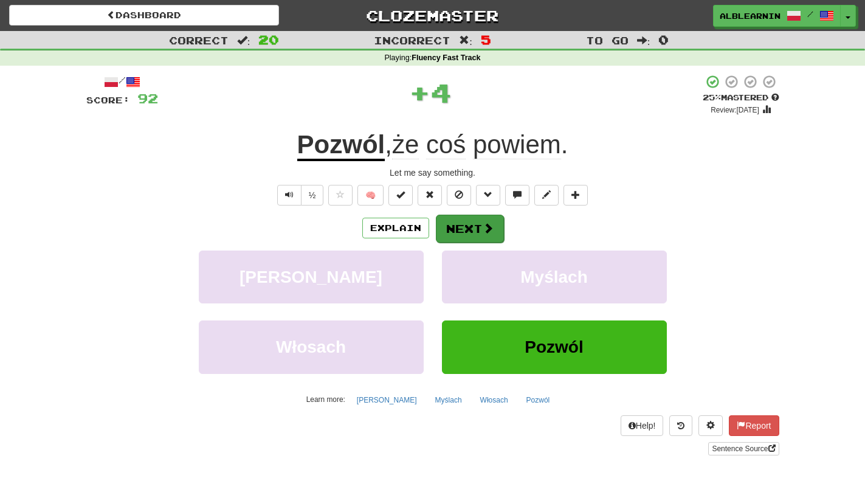
click at [477, 223] on button "Next" at bounding box center [470, 229] width 68 height 28
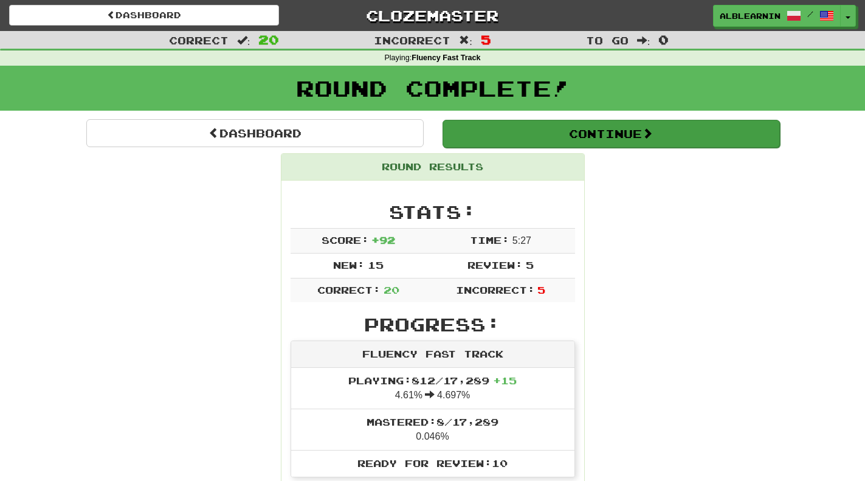
click at [510, 143] on button "Continue" at bounding box center [611, 134] width 337 height 28
